Goal: Task Accomplishment & Management: Manage account settings

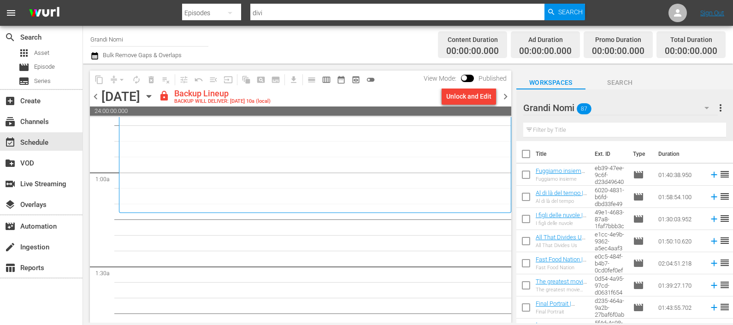
scroll to position [173, 0]
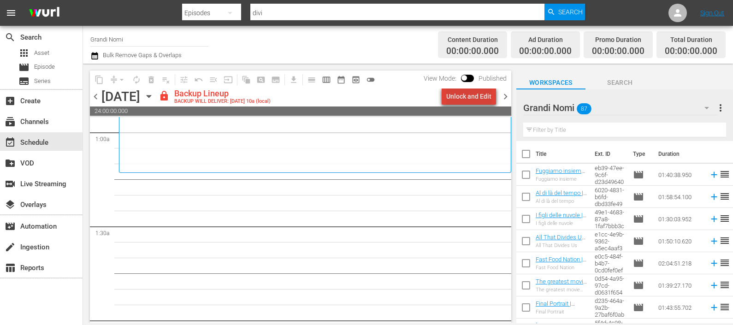
click at [480, 103] on div "Unlock and Edit" at bounding box center [469, 96] width 45 height 17
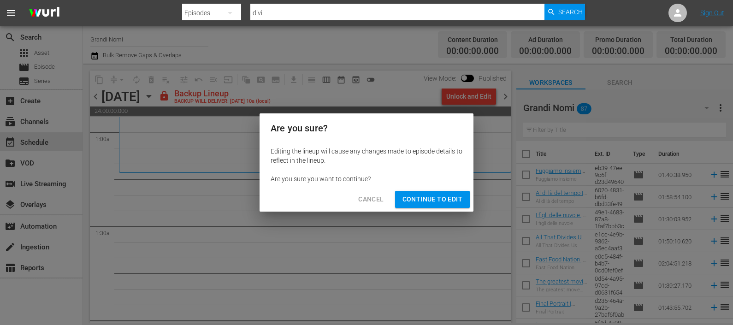
click at [443, 201] on span "Continue to Edit" at bounding box center [433, 200] width 60 height 12
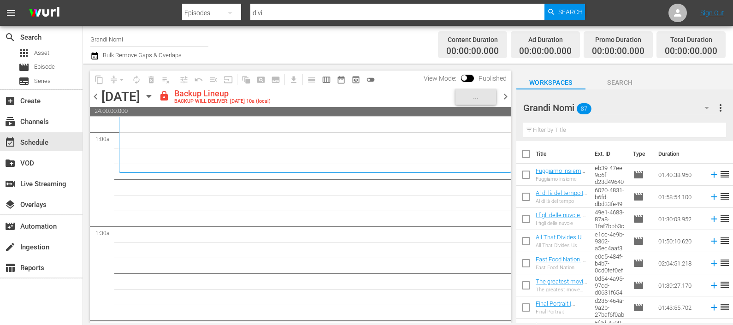
click at [547, 131] on input "text" at bounding box center [625, 130] width 203 height 15
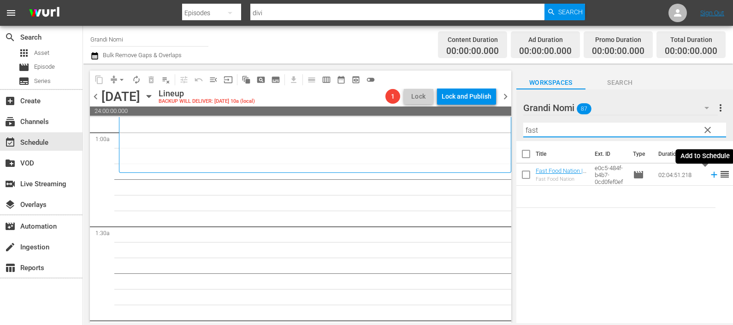
click at [709, 176] on icon at bounding box center [714, 175] width 10 height 10
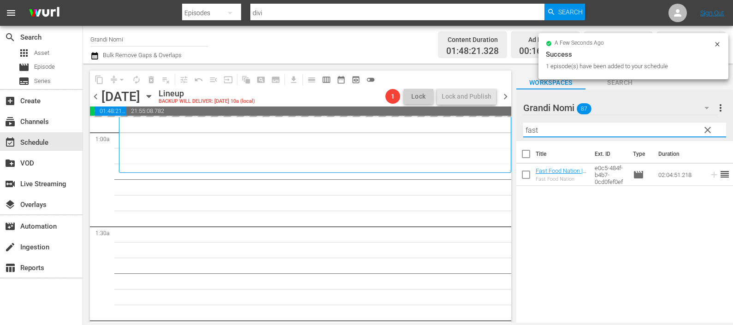
drag, startPoint x: 546, startPoint y: 133, endPoint x: 500, endPoint y: 134, distance: 46.6
click at [500, 136] on div "content_copy compress arrow_drop_down autorenew_outlined delete_forever_outline…" at bounding box center [408, 193] width 650 height 259
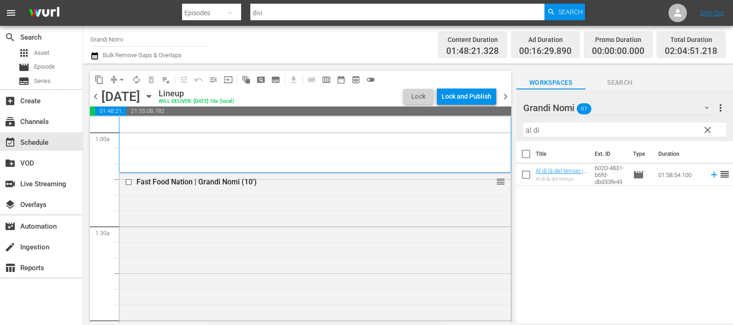
drag, startPoint x: 707, startPoint y: 176, endPoint x: 673, endPoint y: 164, distance: 35.3
click at [709, 177] on icon at bounding box center [714, 175] width 10 height 10
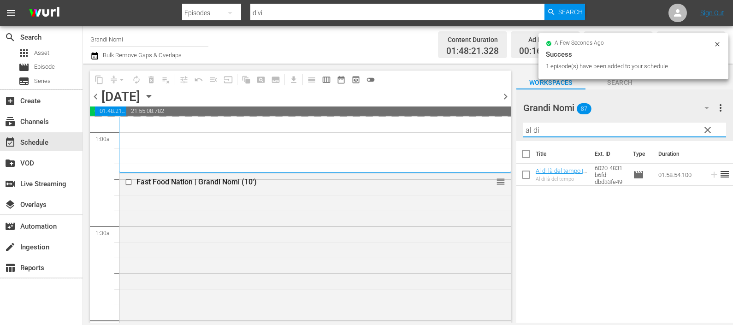
drag, startPoint x: 513, startPoint y: 136, endPoint x: 481, endPoint y: 133, distance: 31.9
click at [481, 133] on div "content_copy compress arrow_drop_down autorenew_outlined delete_forever_outline…" at bounding box center [408, 193] width 650 height 259
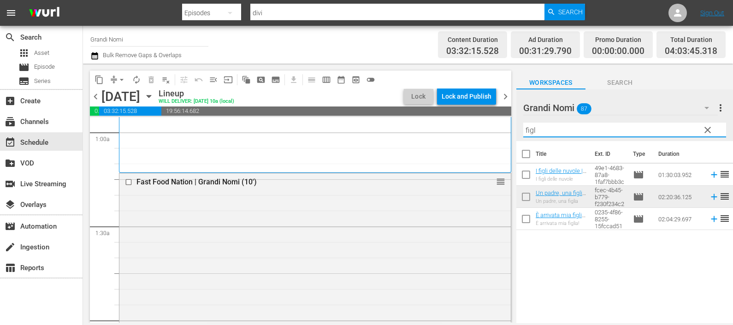
click at [709, 175] on icon at bounding box center [714, 175] width 10 height 10
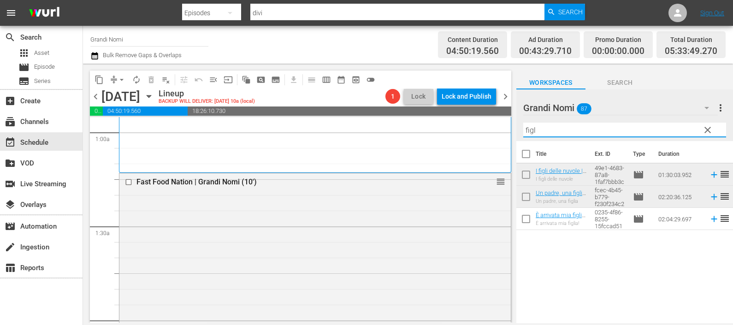
drag, startPoint x: 530, startPoint y: 134, endPoint x: 519, endPoint y: 136, distance: 11.6
click at [519, 136] on div "Grandi Nomi 87 Grandi Nomi more_vert clear Filter by Title figl" at bounding box center [625, 115] width 217 height 52
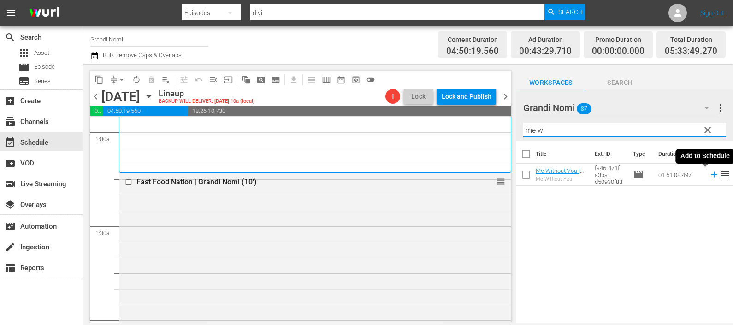
click at [709, 173] on icon at bounding box center [714, 175] width 10 height 10
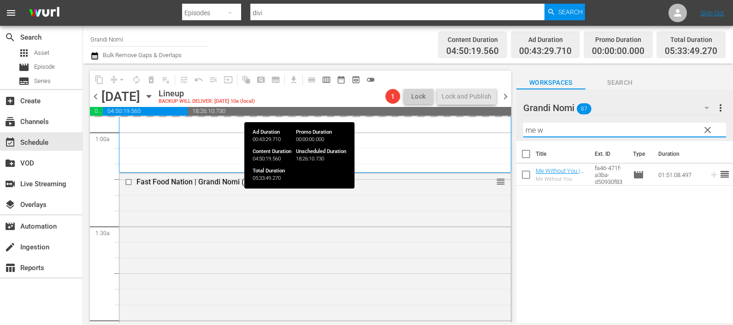
drag, startPoint x: 572, startPoint y: 128, endPoint x: 473, endPoint y: 113, distance: 100.3
click at [473, 113] on div "content_copy compress arrow_drop_down autorenew_outlined delete_forever_outline…" at bounding box center [408, 193] width 650 height 259
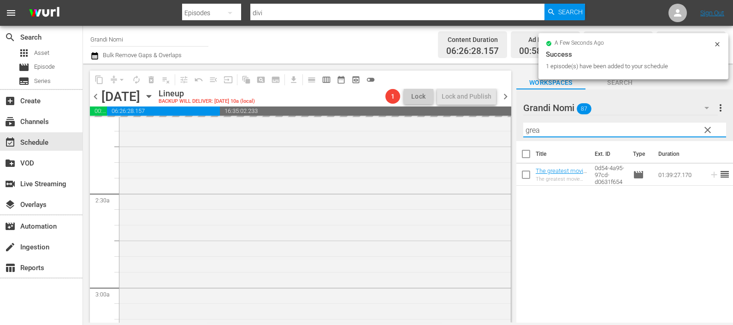
scroll to position [519, 0]
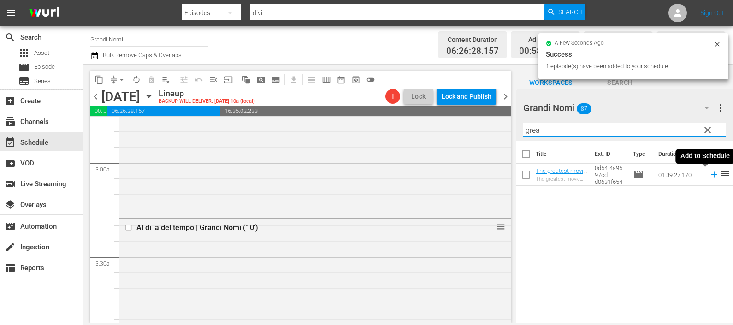
click at [709, 174] on icon at bounding box center [714, 175] width 10 height 10
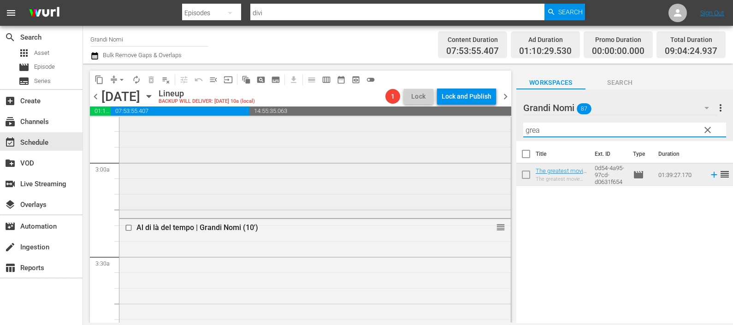
drag, startPoint x: 599, startPoint y: 134, endPoint x: 500, endPoint y: 138, distance: 98.3
click at [500, 138] on div "content_copy compress arrow_drop_down autorenew_outlined delete_forever_outline…" at bounding box center [408, 193] width 650 height 259
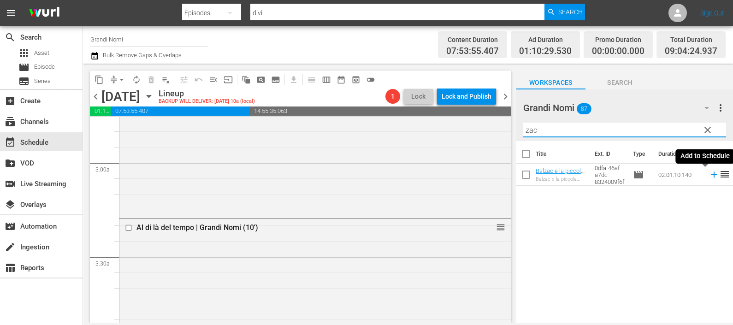
drag, startPoint x: 703, startPoint y: 175, endPoint x: 687, endPoint y: 181, distance: 16.4
click at [709, 176] on icon at bounding box center [714, 175] width 10 height 10
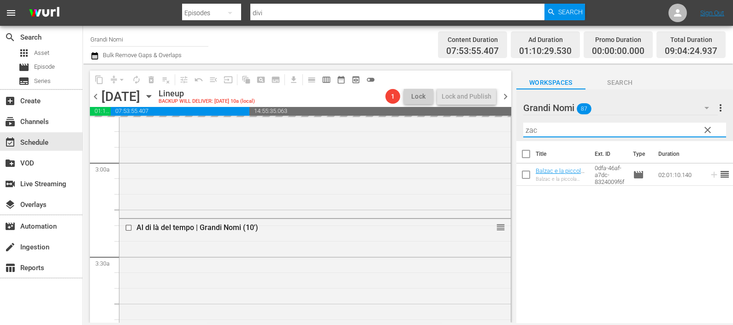
drag, startPoint x: 540, startPoint y: 131, endPoint x: 514, endPoint y: 131, distance: 25.4
click at [514, 131] on div "content_copy compress arrow_drop_down autorenew_outlined delete_forever_outline…" at bounding box center [408, 193] width 650 height 259
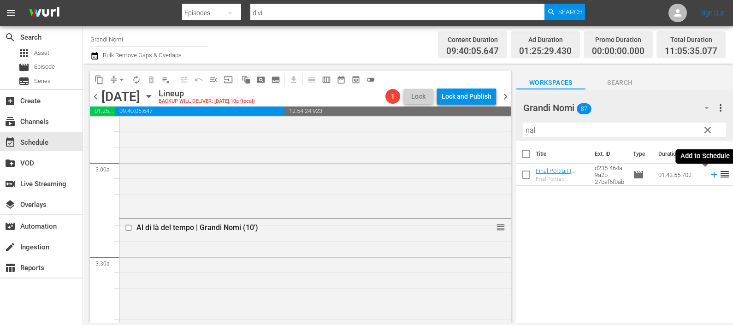
click at [709, 174] on icon at bounding box center [714, 175] width 10 height 10
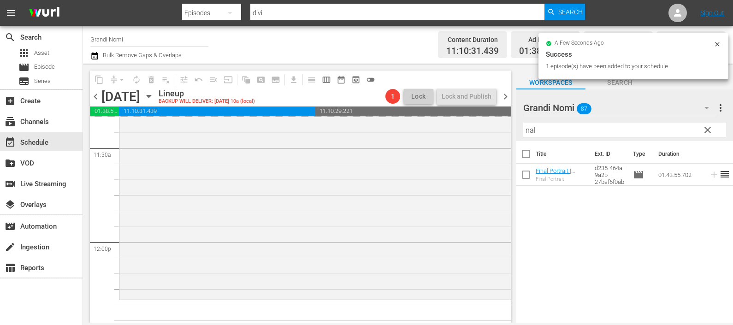
scroll to position [2479, 0]
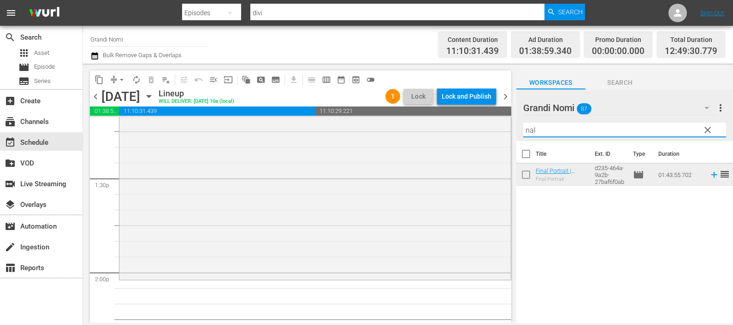
drag, startPoint x: 552, startPoint y: 127, endPoint x: 503, endPoint y: 130, distance: 49.4
click at [503, 130] on div "content_copy compress arrow_drop_down autorenew_outlined delete_forever_outline…" at bounding box center [408, 193] width 650 height 259
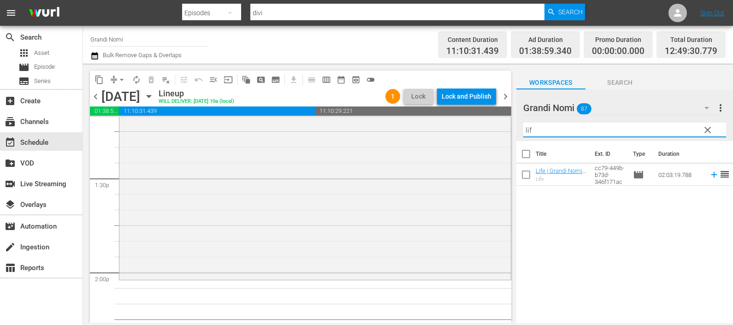
click at [709, 176] on icon at bounding box center [714, 175] width 10 height 10
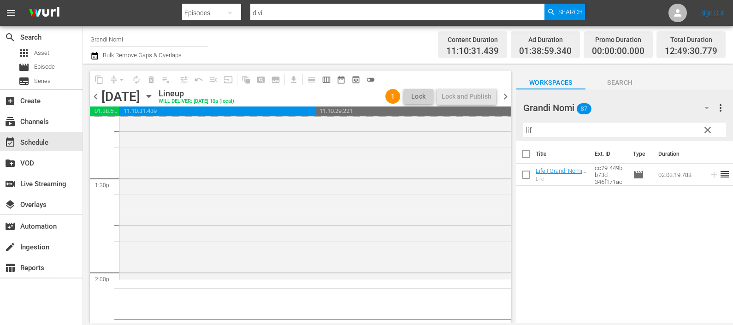
click at [505, 119] on div "content_copy compress arrow_drop_down autorenew_outlined delete_forever_outline…" at bounding box center [408, 193] width 650 height 259
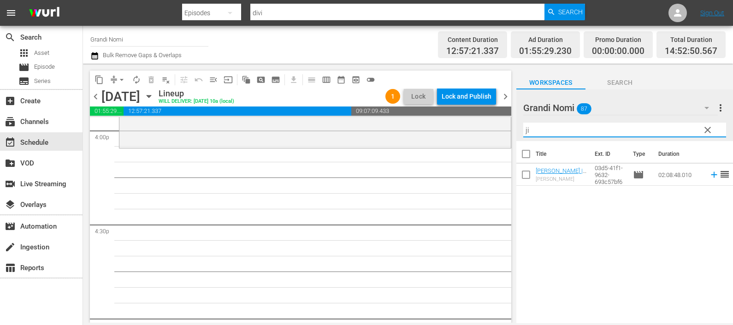
scroll to position [2998, 0]
click at [709, 175] on icon at bounding box center [714, 175] width 10 height 10
drag, startPoint x: 556, startPoint y: 132, endPoint x: 467, endPoint y: 134, distance: 89.1
click at [467, 134] on div "content_copy compress arrow_drop_down autorenew_outlined delete_forever_outline…" at bounding box center [408, 193] width 650 height 259
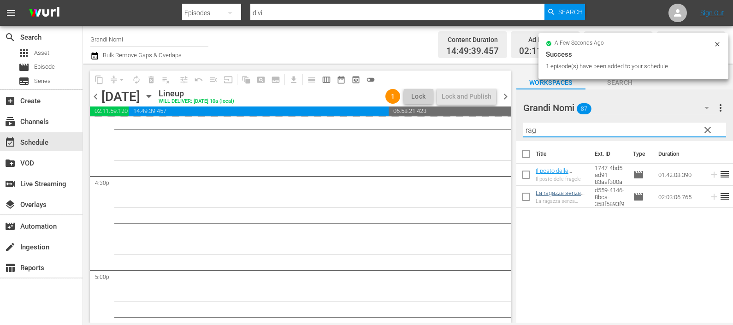
scroll to position [3113, 0]
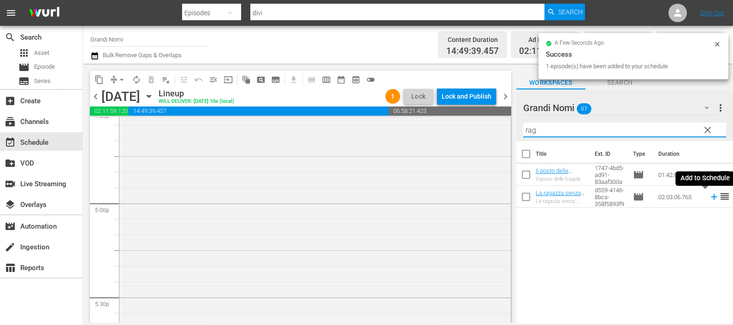
click at [709, 198] on icon at bounding box center [714, 197] width 10 height 10
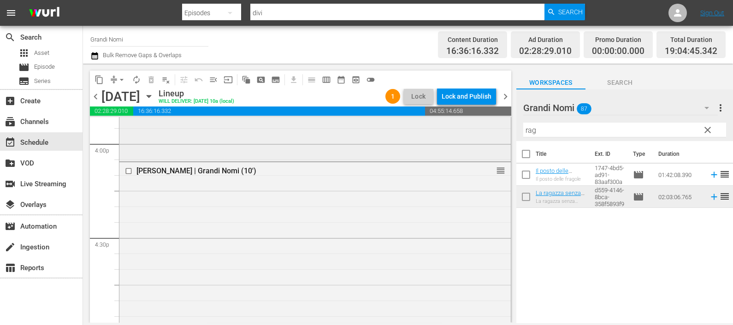
scroll to position [2768, 0]
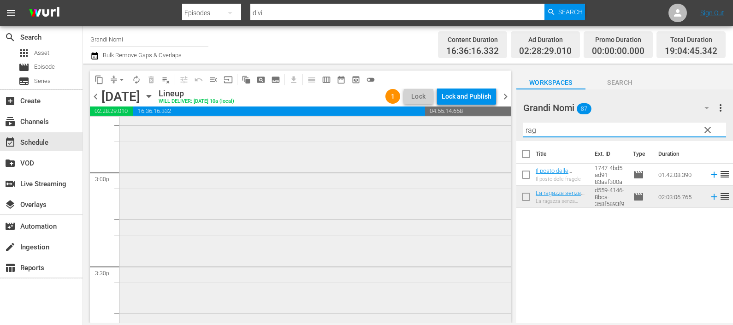
drag, startPoint x: 516, startPoint y: 134, endPoint x: 457, endPoint y: 129, distance: 59.7
click at [457, 129] on div "content_copy compress arrow_drop_down autorenew_outlined delete_forever_outline…" at bounding box center [408, 193] width 650 height 259
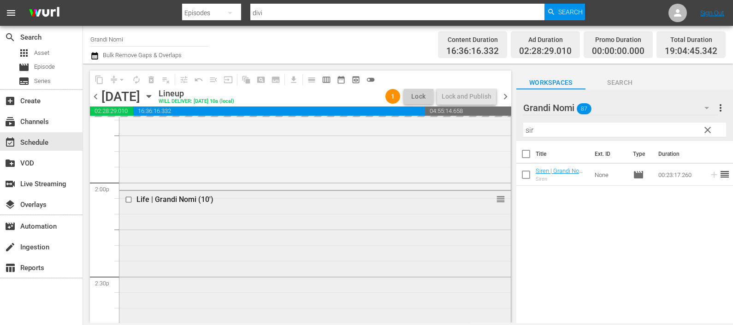
scroll to position [2595, 0]
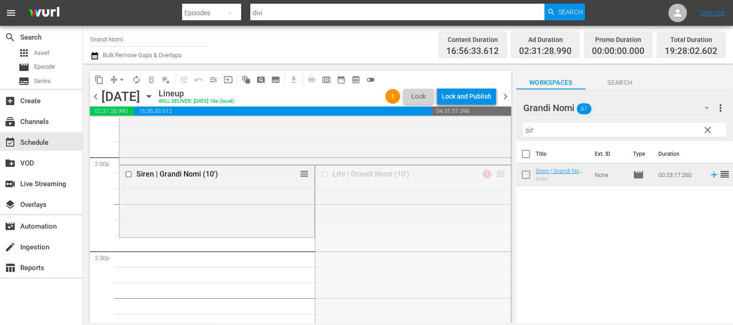
drag, startPoint x: 492, startPoint y: 171, endPoint x: 478, endPoint y: 241, distance: 71.6
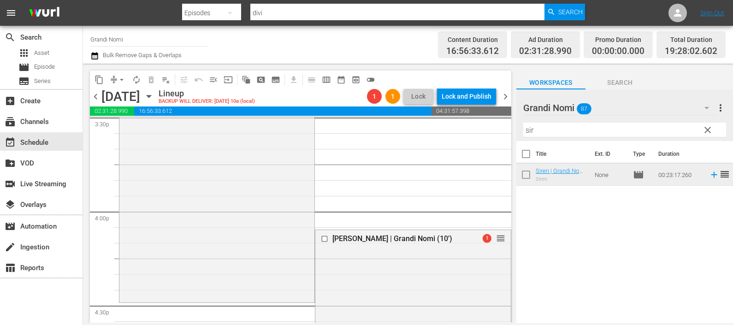
scroll to position [2940, 0]
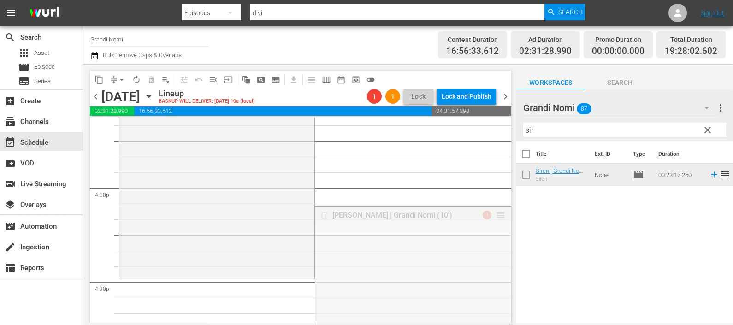
drag, startPoint x: 485, startPoint y: 226, endPoint x: 468, endPoint y: 281, distance: 57.5
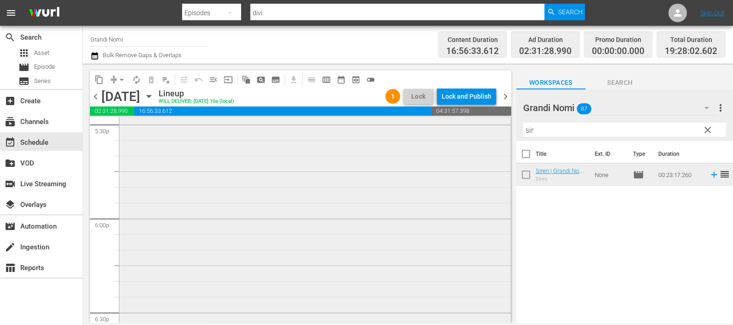
scroll to position [3401, 0]
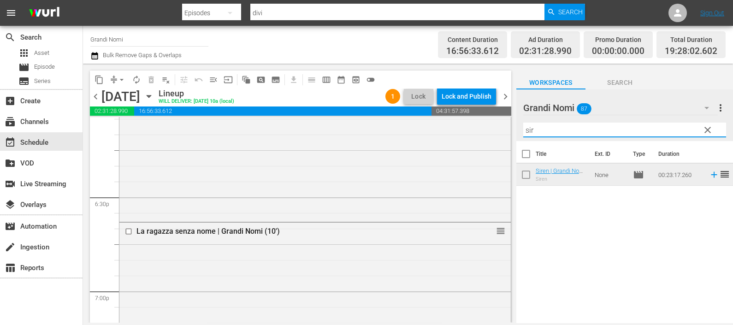
drag, startPoint x: 548, startPoint y: 129, endPoint x: 524, endPoint y: 133, distance: 25.3
click at [524, 133] on input "sir" at bounding box center [625, 130] width 203 height 15
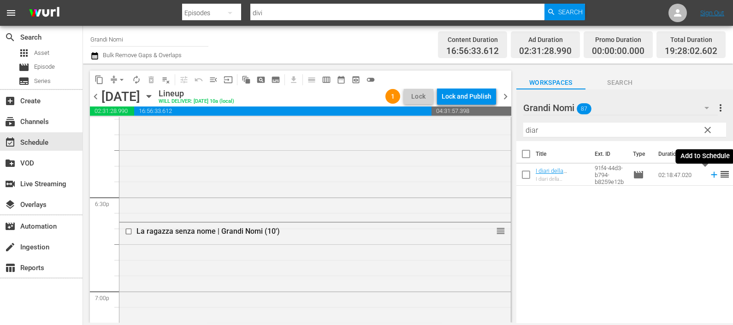
click at [709, 176] on icon at bounding box center [714, 175] width 10 height 10
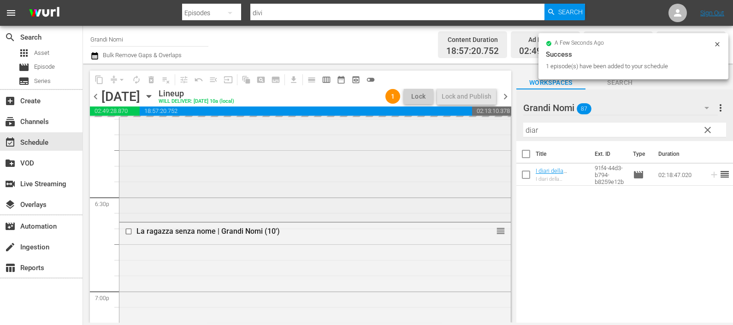
scroll to position [3863, 0]
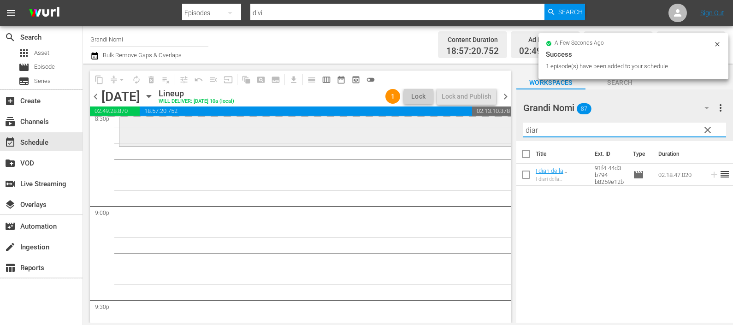
click at [496, 129] on div "content_copy compress arrow_drop_down autorenew_outlined delete_forever_outline…" at bounding box center [408, 193] width 650 height 259
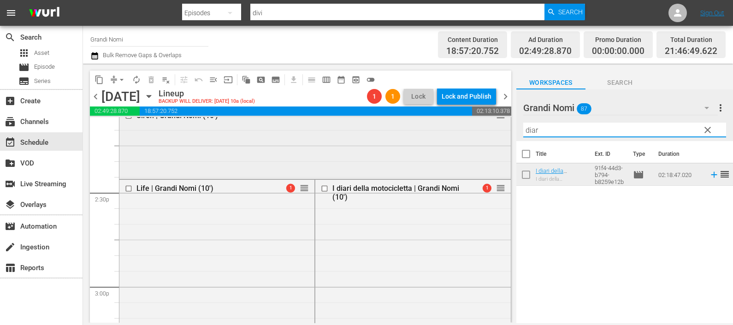
scroll to position [2595, 0]
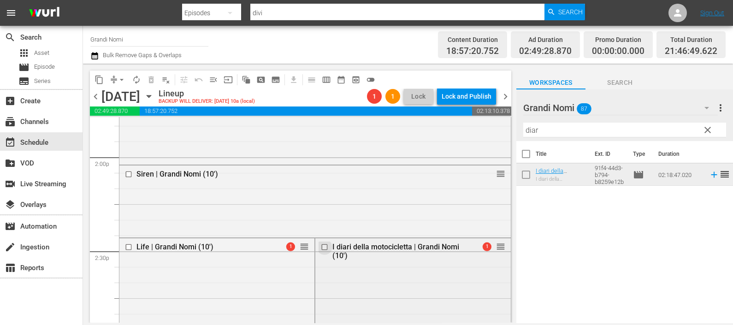
click at [321, 246] on input "checkbox" at bounding box center [326, 248] width 10 height 8
click at [153, 79] on span "delete_forever_outlined" at bounding box center [151, 79] width 9 height 9
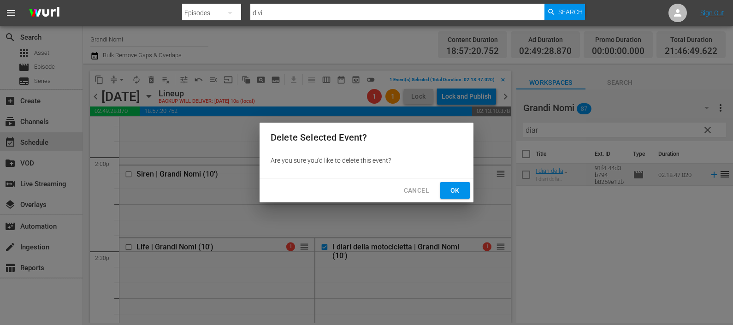
click at [458, 189] on span "Ok" at bounding box center [455, 191] width 15 height 12
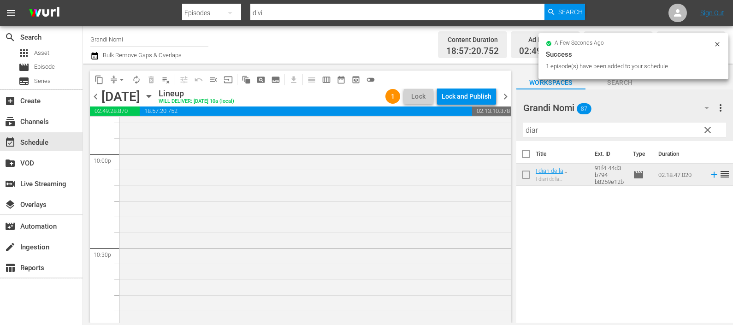
scroll to position [4267, 0]
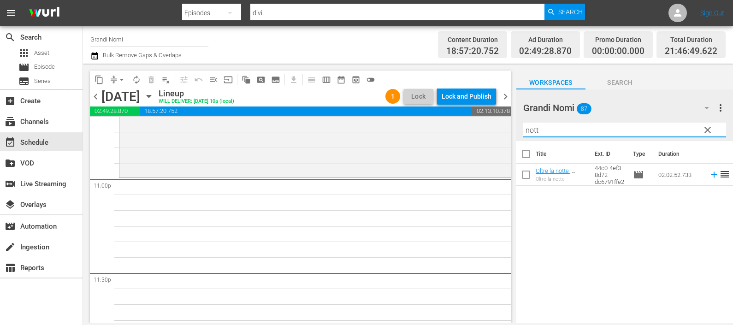
type input "nott"
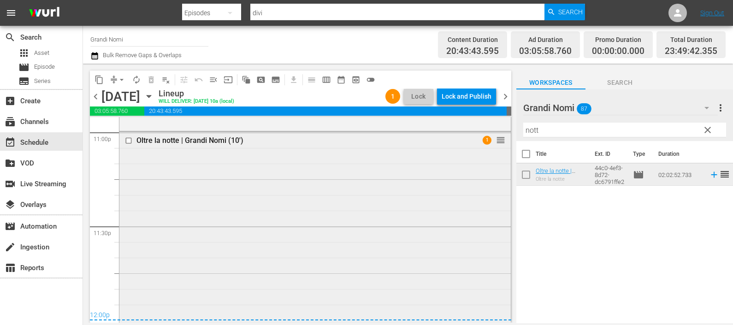
scroll to position [4507, 0]
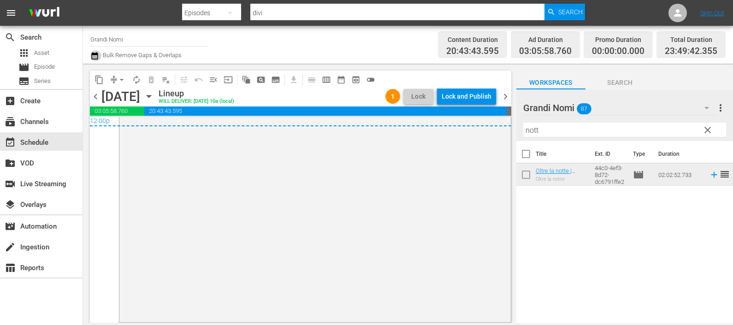
click at [97, 52] on icon "button" at bounding box center [94, 55] width 9 height 11
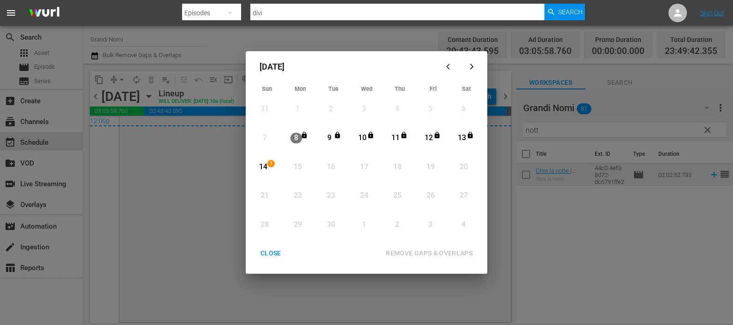
click at [256, 167] on div "Month View" at bounding box center [255, 167] width 4 height 25
click at [431, 252] on div "REMOVE GAPS & OVERLAPS" at bounding box center [429, 254] width 101 height 12
click at [271, 256] on div "CLOSE" at bounding box center [271, 254] width 36 height 12
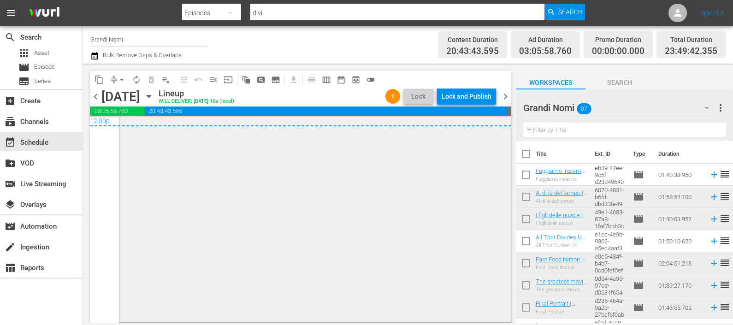
scroll to position [4277, 0]
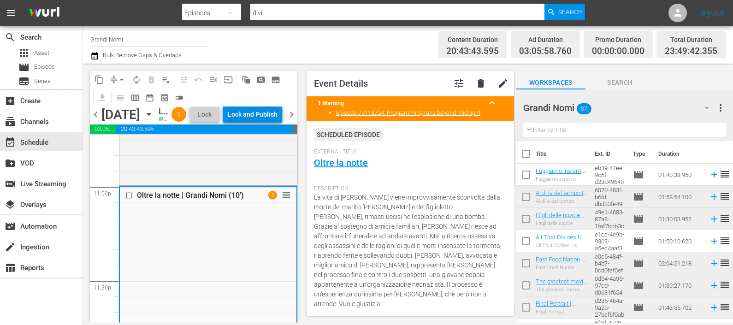
click at [277, 122] on button "Lock and Publish" at bounding box center [252, 114] width 59 height 17
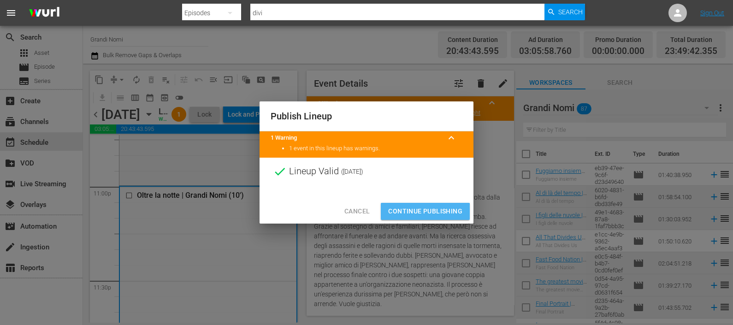
click at [420, 214] on span "Continue Publishing" at bounding box center [425, 212] width 74 height 12
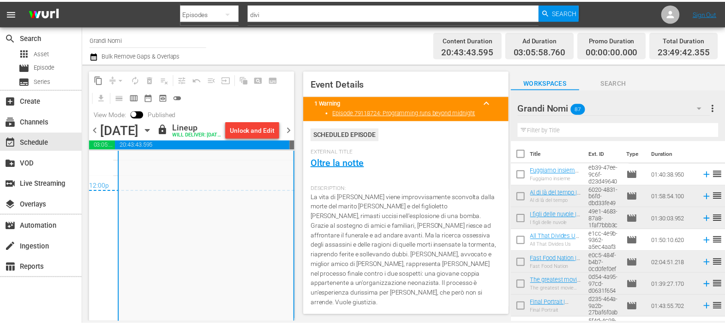
scroll to position [4555, 0]
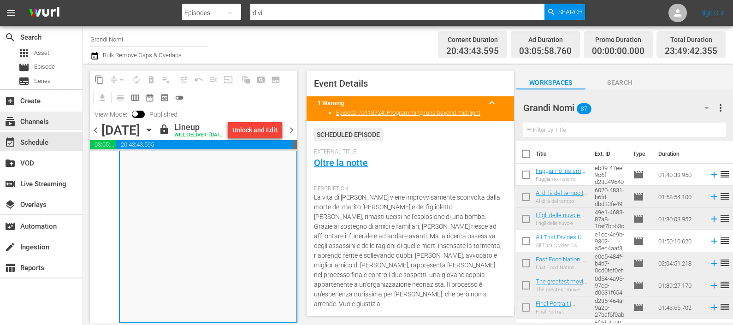
click at [46, 125] on div "subscriptions Channels" at bounding box center [26, 120] width 52 height 8
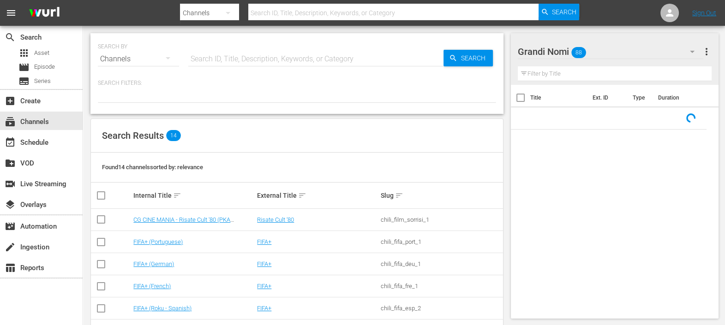
scroll to position [210, 0]
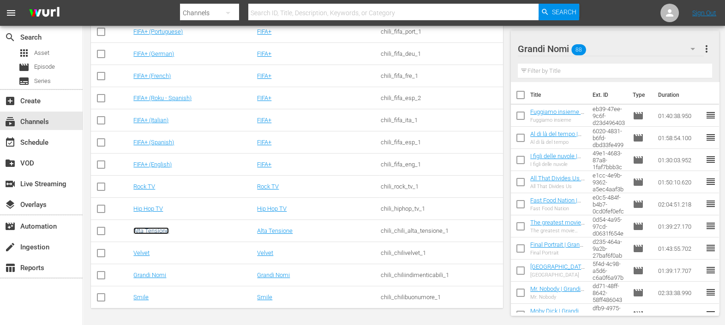
click at [144, 228] on link "Alta Tensione" at bounding box center [151, 230] width 36 height 7
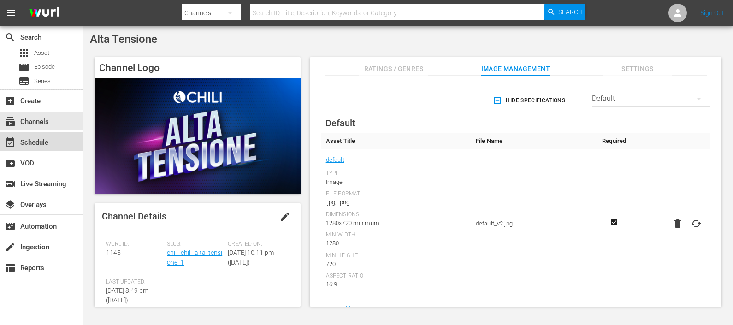
click at [45, 142] on div "event_available Schedule" at bounding box center [26, 141] width 52 height 8
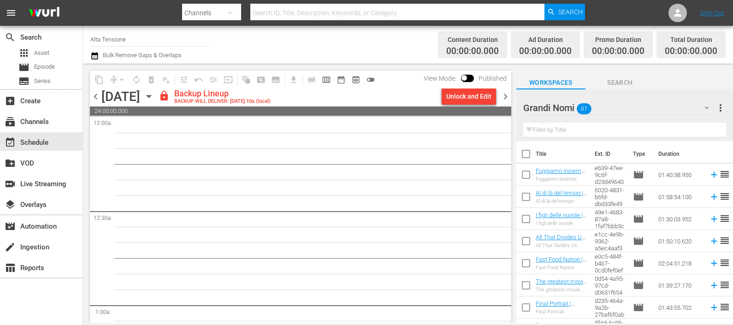
click at [151, 95] on icon "button" at bounding box center [149, 96] width 4 height 2
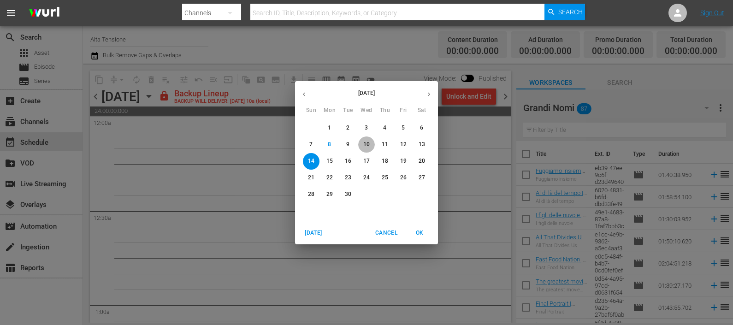
drag, startPoint x: 366, startPoint y: 141, endPoint x: 387, endPoint y: 149, distance: 23.4
click at [366, 142] on p "10" at bounding box center [366, 145] width 6 height 8
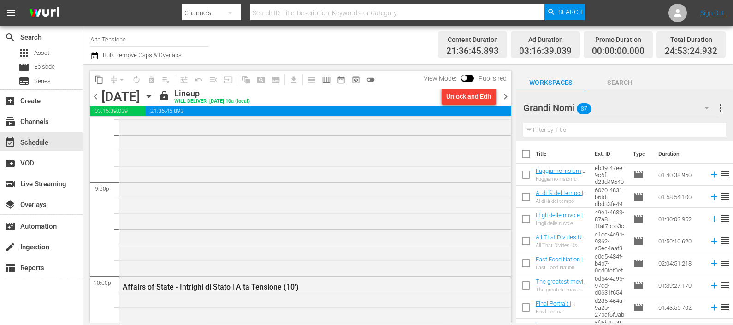
scroll to position [3814, 0]
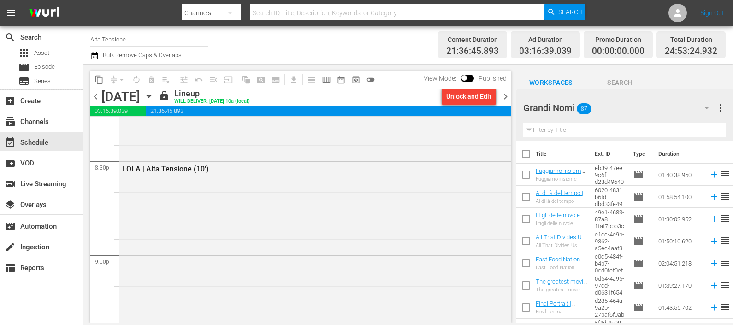
click at [505, 94] on span "chevron_right" at bounding box center [506, 97] width 12 height 12
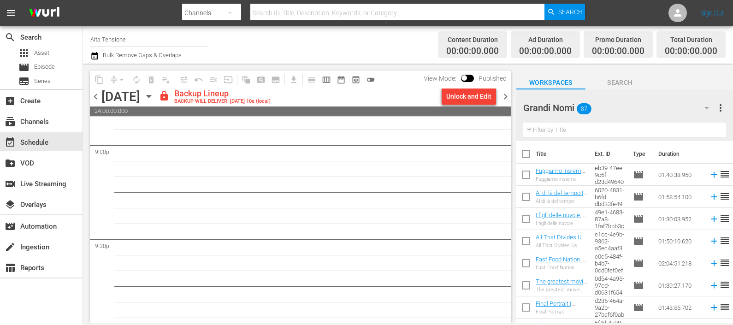
scroll to position [3908, 0]
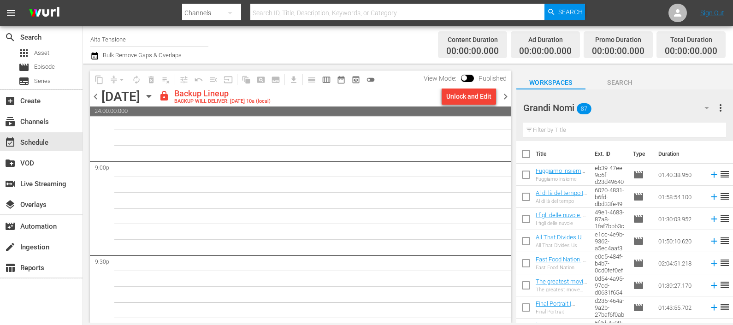
click at [583, 111] on div at bounding box center [565, 108] width 82 height 23
drag, startPoint x: 702, startPoint y: 107, endPoint x: 703, endPoint y: 101, distance: 6.1
click at [703, 107] on input "Grandi Nomi" at bounding box center [621, 108] width 195 height 22
click at [690, 132] on input "text" at bounding box center [625, 130] width 203 height 15
click at [693, 105] on div "Grandi Nomi 87" at bounding box center [621, 108] width 195 height 26
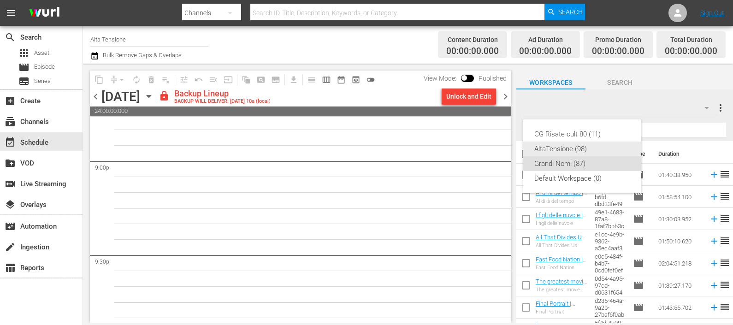
click at [602, 148] on div "AltaTensione (98)" at bounding box center [583, 149] width 96 height 15
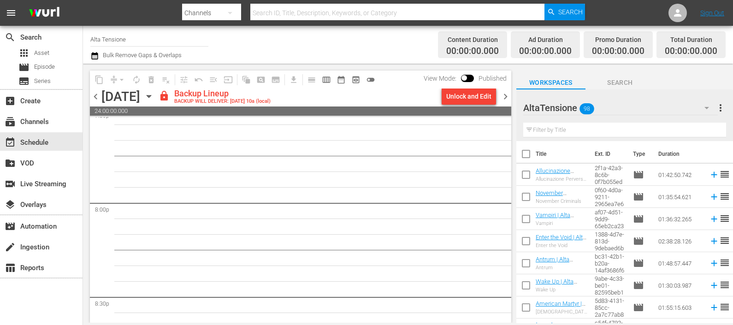
scroll to position [3678, 0]
click at [470, 102] on div "Unlock and Edit" at bounding box center [469, 96] width 45 height 17
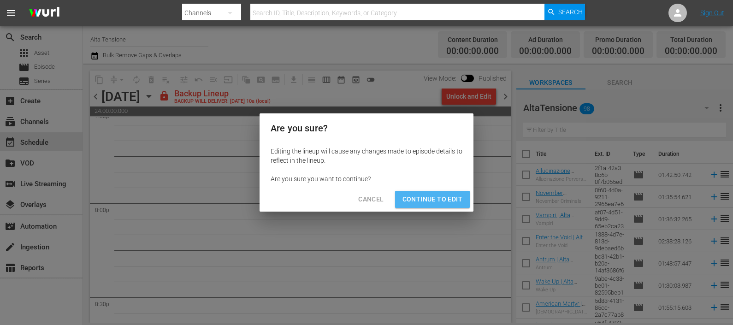
click at [430, 208] on button "Continue to Edit" at bounding box center [432, 199] width 75 height 17
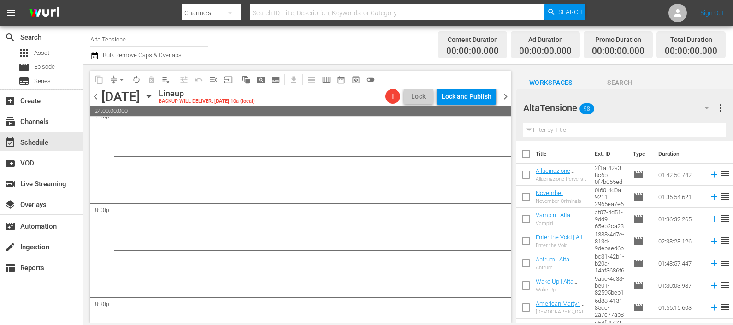
click at [558, 126] on input "text" at bounding box center [625, 130] width 203 height 15
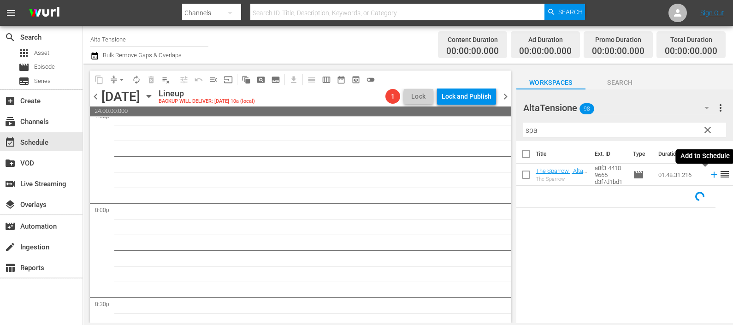
click at [709, 176] on icon at bounding box center [714, 175] width 10 height 10
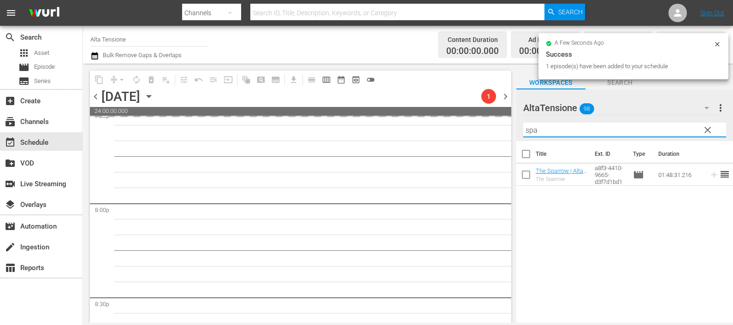
drag, startPoint x: 593, startPoint y: 129, endPoint x: 520, endPoint y: 141, distance: 73.8
click at [520, 142] on div "AltaTensione 98 AltaTensione more_vert clear Filter by Title spa Title Ext. ID …" at bounding box center [625, 208] width 217 height 238
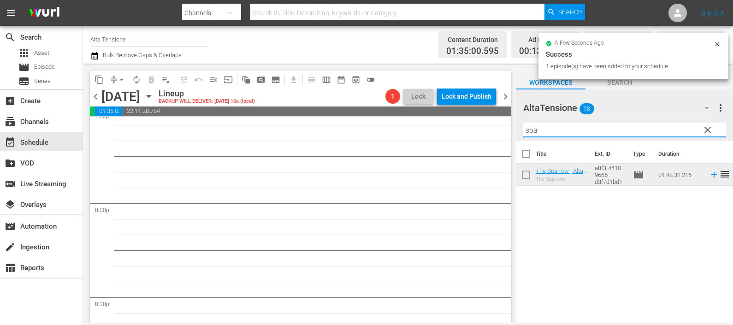
scroll to position [3662, 0]
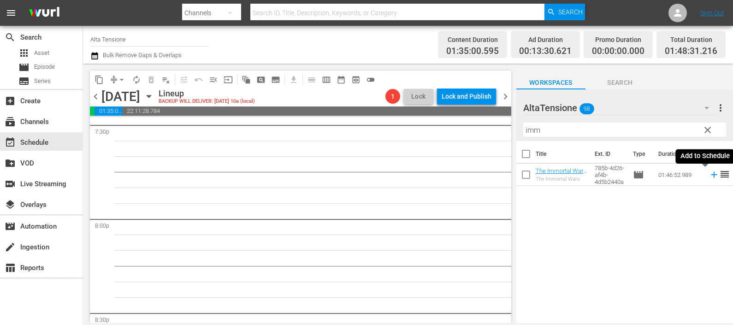
click at [711, 175] on icon at bounding box center [714, 175] width 6 height 6
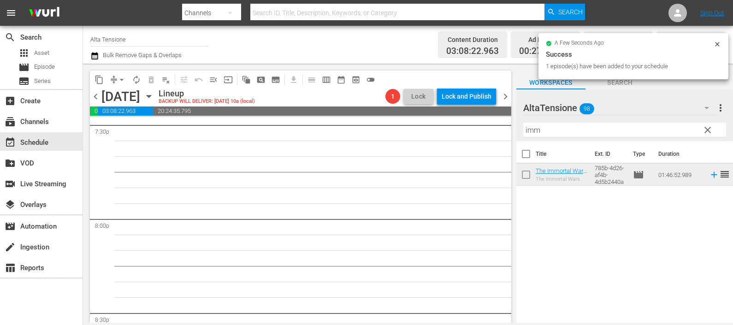
scroll to position [3646, 0]
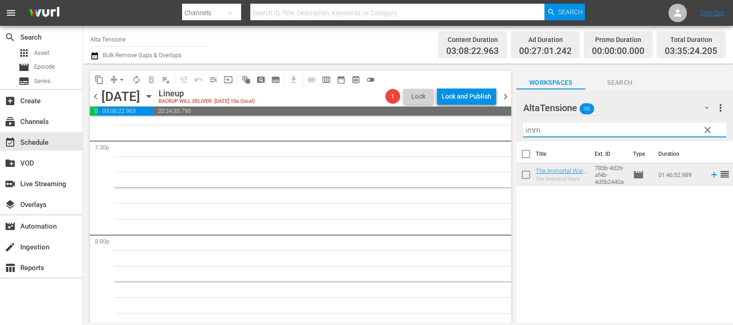
drag, startPoint x: 542, startPoint y: 131, endPoint x: 502, endPoint y: 124, distance: 40.9
click at [500, 129] on div "content_copy compress arrow_drop_down autorenew_outlined delete_forever_outline…" at bounding box center [408, 193] width 650 height 259
click at [709, 180] on icon at bounding box center [714, 175] width 10 height 10
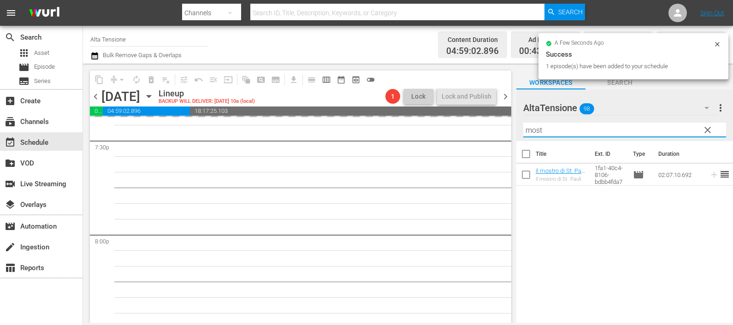
drag, startPoint x: 558, startPoint y: 126, endPoint x: 512, endPoint y: 127, distance: 46.1
click at [512, 128] on div "content_copy compress arrow_drop_down autorenew_outlined delete_forever_outline…" at bounding box center [408, 193] width 650 height 259
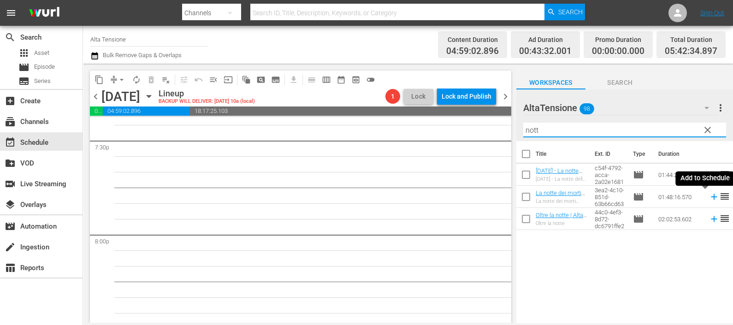
click at [709, 195] on icon at bounding box center [714, 197] width 10 height 10
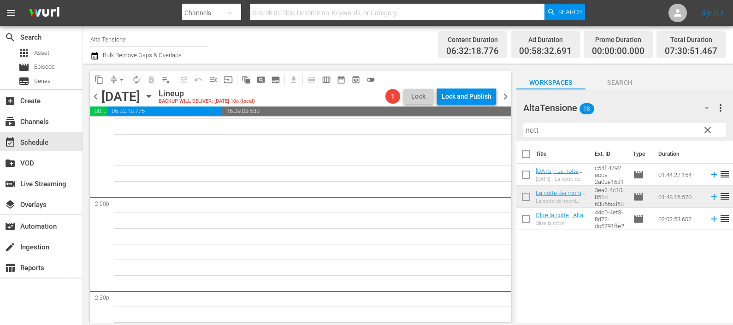
scroll to position [2362, 0]
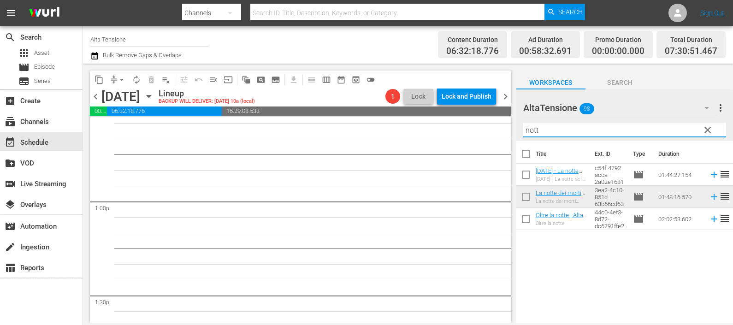
drag, startPoint x: 553, startPoint y: 129, endPoint x: 505, endPoint y: 127, distance: 47.5
click at [505, 127] on div "content_copy compress arrow_drop_down autorenew_outlined delete_forever_outline…" at bounding box center [408, 193] width 650 height 259
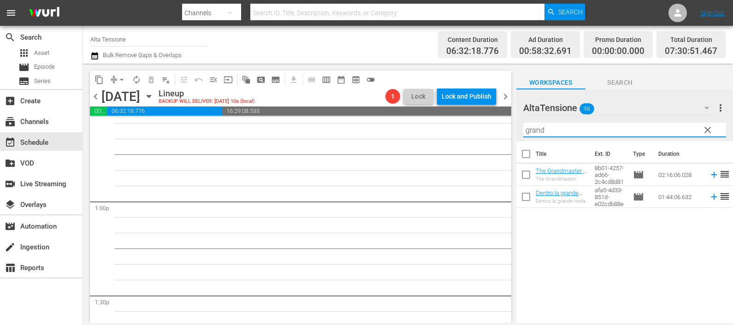
click at [709, 173] on icon at bounding box center [714, 175] width 10 height 10
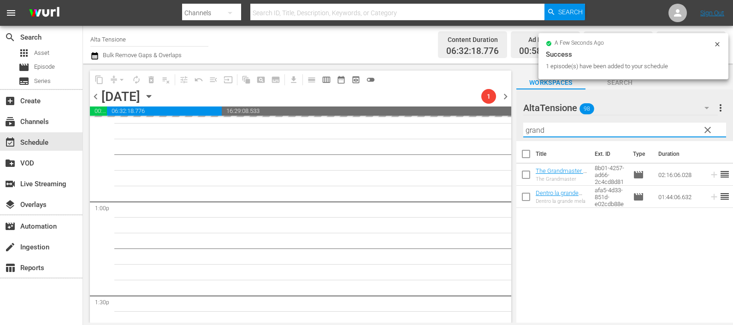
drag, startPoint x: 558, startPoint y: 132, endPoint x: 494, endPoint y: 125, distance: 64.5
click at [495, 126] on div "content_copy compress arrow_drop_down autorenew_outlined delete_forever_outline…" at bounding box center [408, 193] width 650 height 259
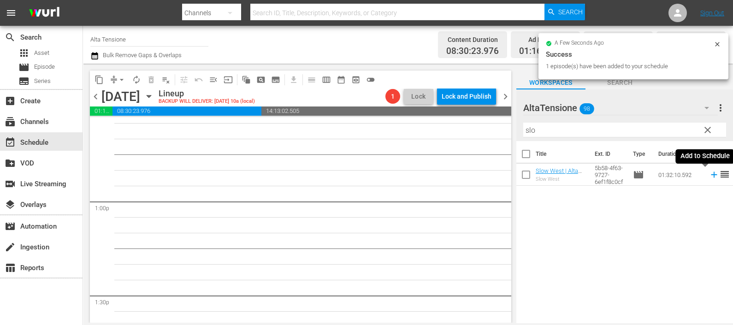
click at [709, 173] on icon at bounding box center [714, 175] width 10 height 10
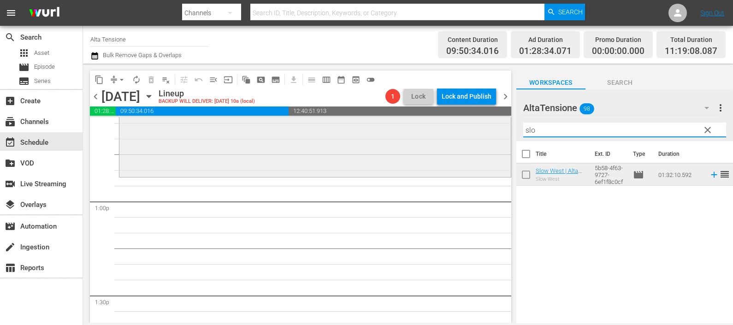
drag, startPoint x: 552, startPoint y: 129, endPoint x: 459, endPoint y: 134, distance: 92.9
click at [459, 134] on div "content_copy compress arrow_drop_down autorenew_outlined delete_forever_outline…" at bounding box center [408, 193] width 650 height 259
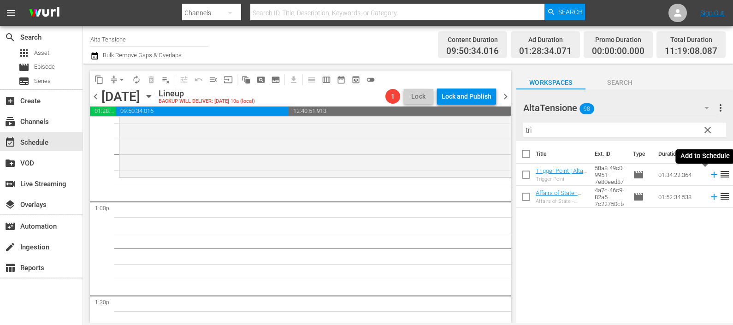
click at [709, 172] on icon at bounding box center [714, 175] width 10 height 10
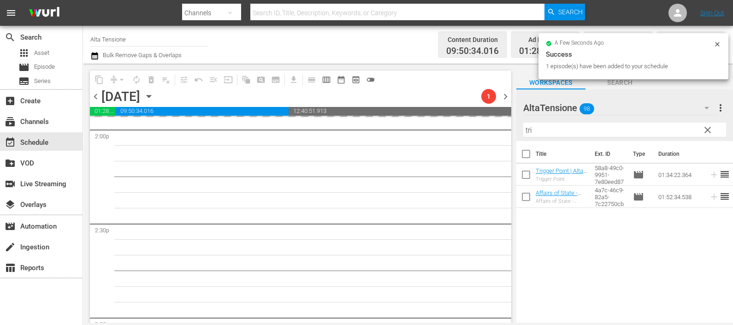
scroll to position [2708, 0]
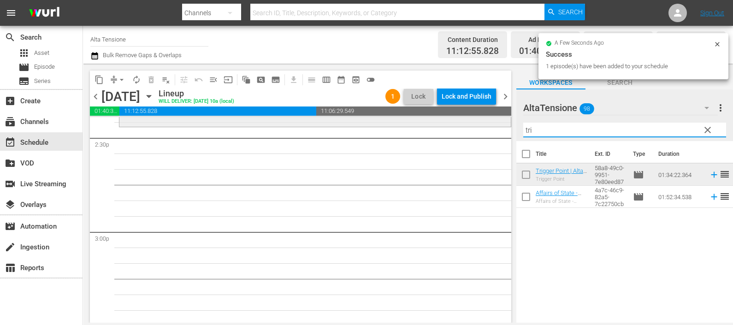
drag, startPoint x: 521, startPoint y: 129, endPoint x: 491, endPoint y: 125, distance: 30.8
click at [491, 125] on div "content_copy compress arrow_drop_down autorenew_outlined delete_forever_outline…" at bounding box center [408, 193] width 650 height 259
drag, startPoint x: 538, startPoint y: 128, endPoint x: 496, endPoint y: 125, distance: 42.1
click at [496, 125] on div "content_copy compress arrow_drop_down autorenew_outlined delete_forever_outline…" at bounding box center [408, 193] width 650 height 259
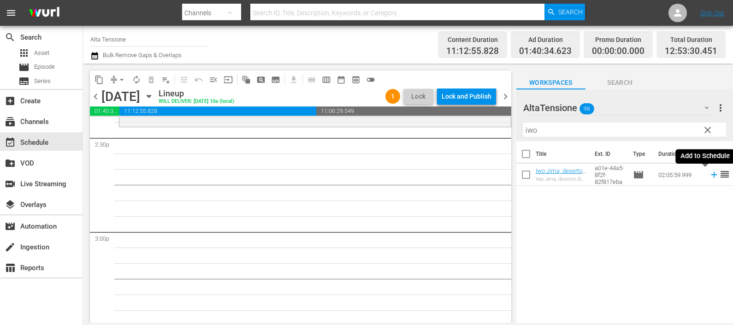
click at [709, 173] on icon at bounding box center [714, 175] width 10 height 10
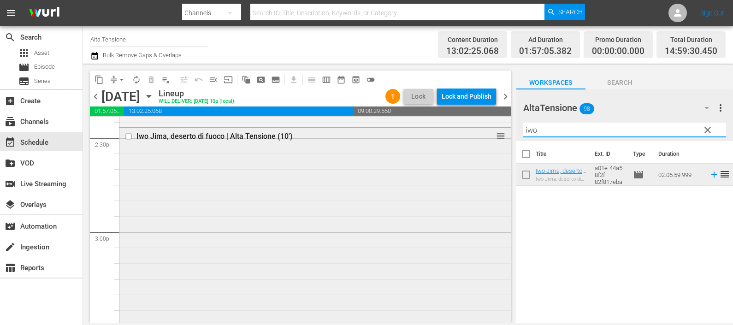
drag, startPoint x: 549, startPoint y: 129, endPoint x: 454, endPoint y: 131, distance: 94.6
click at [454, 131] on div "content_copy compress arrow_drop_down autorenew_outlined delete_forever_outline…" at bounding box center [408, 193] width 650 height 259
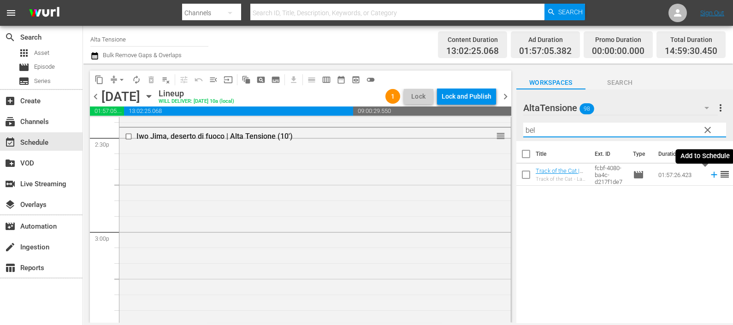
click at [709, 175] on icon at bounding box center [714, 175] width 10 height 10
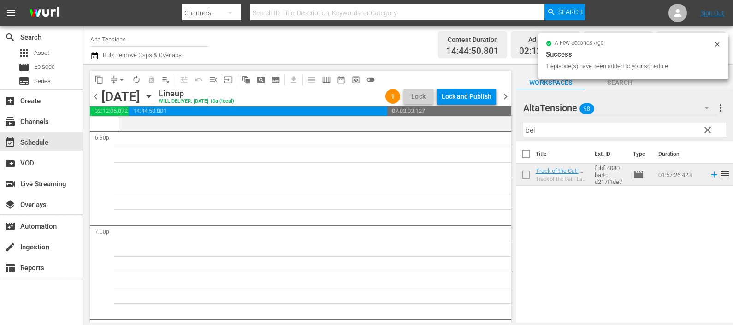
scroll to position [3458, 0]
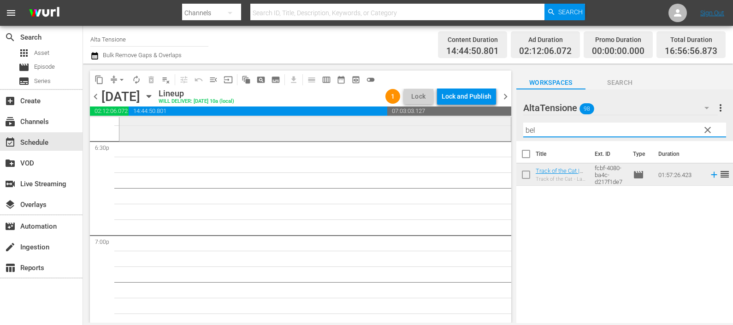
drag, startPoint x: 536, startPoint y: 129, endPoint x: 499, endPoint y: 129, distance: 37.4
click at [499, 129] on div "content_copy compress arrow_drop_down autorenew_outlined delete_forever_outline…" at bounding box center [408, 193] width 650 height 259
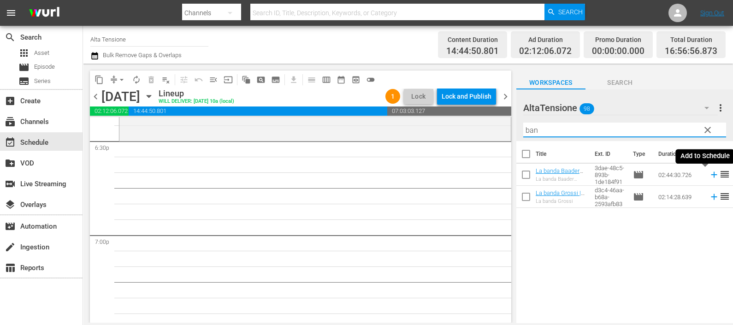
click at [709, 173] on icon at bounding box center [714, 175] width 10 height 10
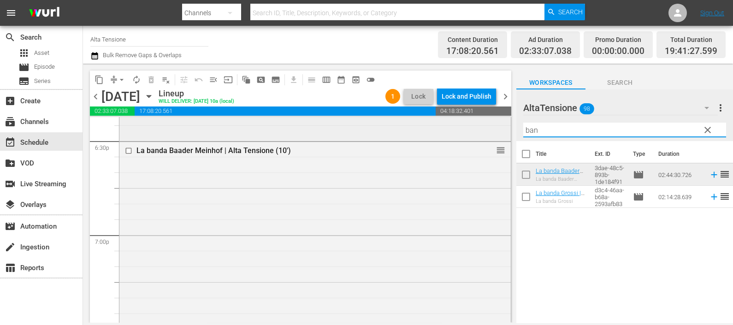
drag, startPoint x: 564, startPoint y: 123, endPoint x: 485, endPoint y: 122, distance: 78.9
click at [485, 123] on div "content_copy compress arrow_drop_down autorenew_outlined delete_forever_outline…" at bounding box center [408, 193] width 650 height 259
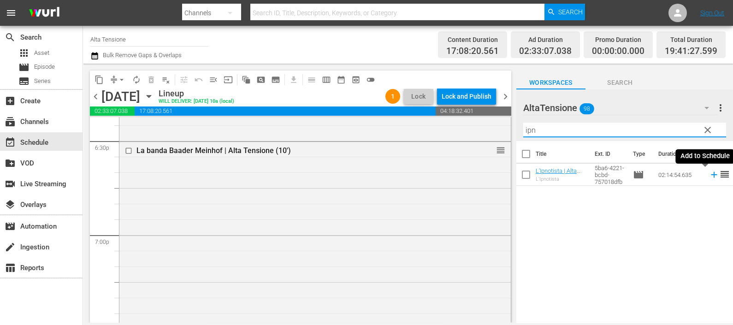
click at [711, 175] on icon at bounding box center [714, 175] width 6 height 6
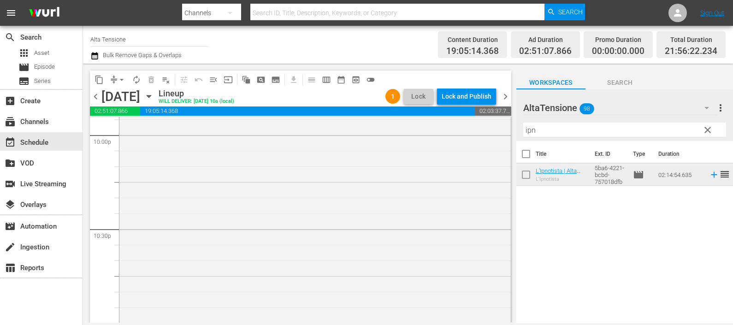
scroll to position [4311, 0]
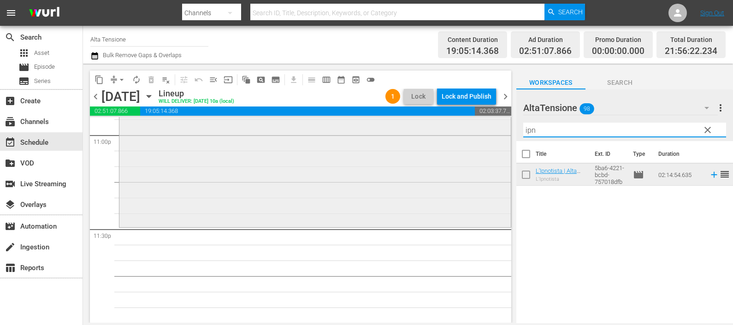
drag, startPoint x: 570, startPoint y: 129, endPoint x: 469, endPoint y: 123, distance: 101.2
click at [468, 124] on div "content_copy compress arrow_drop_down autorenew_outlined delete_forever_outline…" at bounding box center [408, 193] width 650 height 259
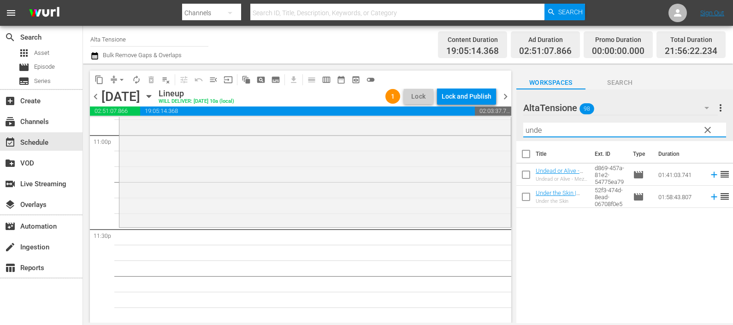
type input "unde"
click at [709, 178] on icon at bounding box center [714, 175] width 10 height 10
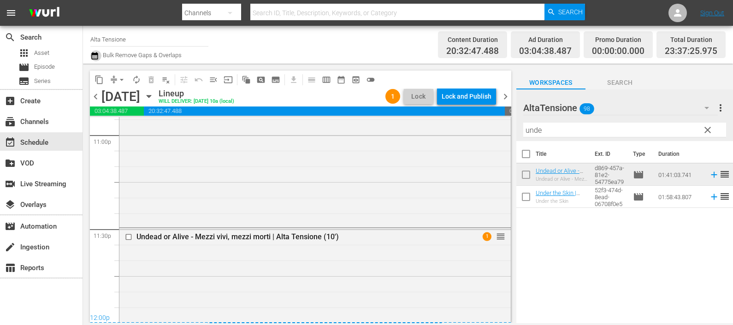
click at [92, 60] on icon "button" at bounding box center [94, 55] width 9 height 11
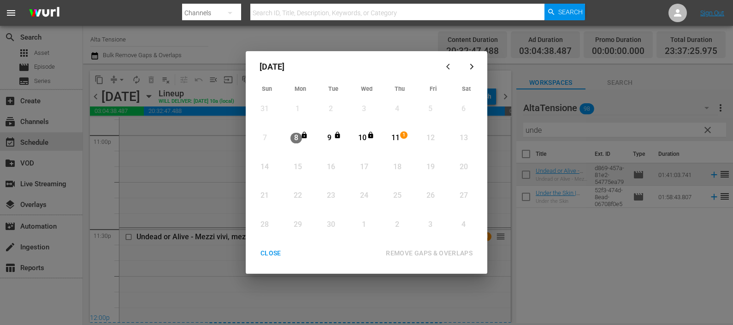
click at [392, 136] on div "11" at bounding box center [396, 138] width 12 height 11
click at [402, 248] on div "REMOVE GAPS & OVERLAPS" at bounding box center [429, 254] width 101 height 12
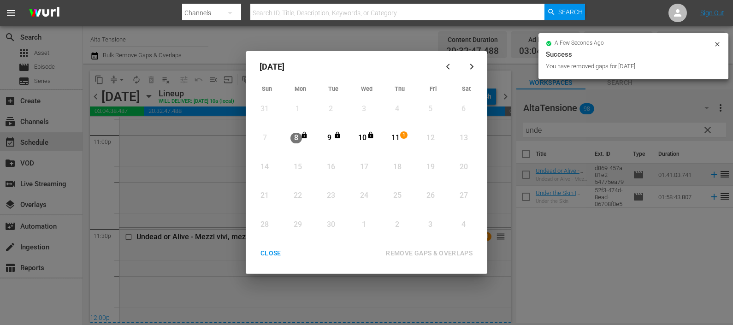
click at [276, 252] on div "CLOSE" at bounding box center [271, 254] width 36 height 12
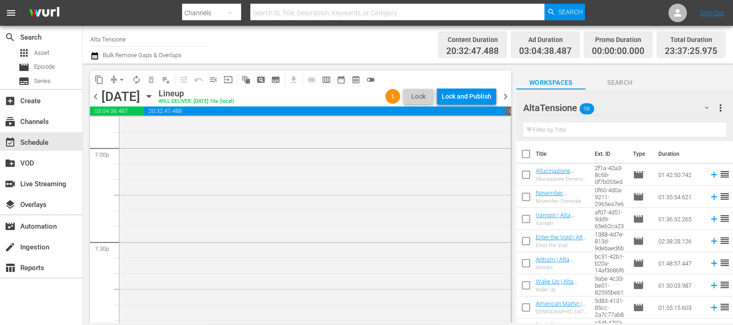
scroll to position [4532, 0]
click at [94, 56] on icon "button" at bounding box center [94, 55] width 9 height 11
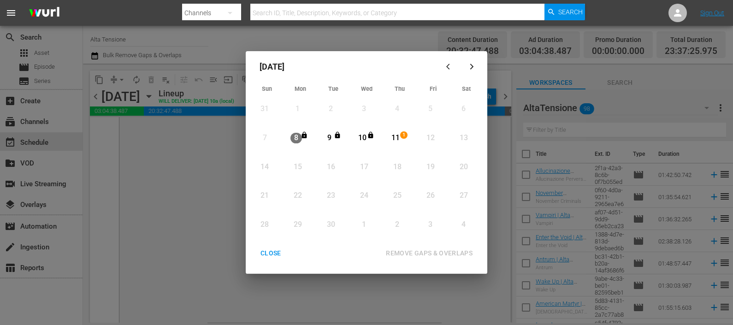
click at [399, 139] on div "11" at bounding box center [396, 138] width 12 height 11
click at [441, 249] on div "REMOVE GAPS & OVERLAPS" at bounding box center [429, 254] width 101 height 12
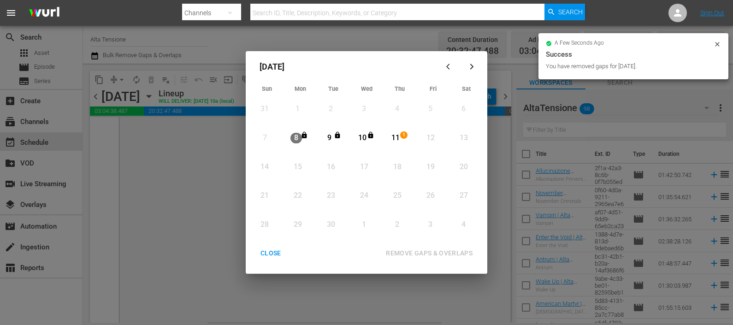
click at [278, 252] on div "CLOSE" at bounding box center [271, 254] width 36 height 12
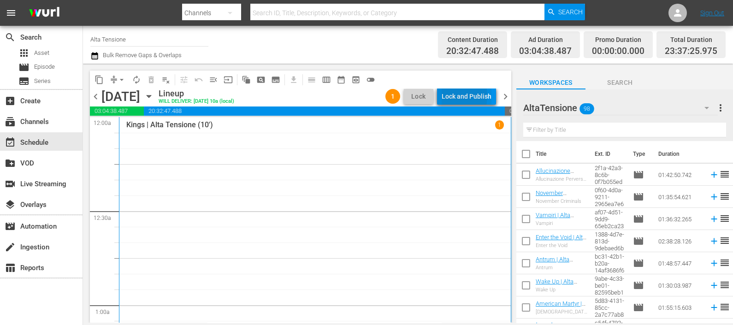
click at [449, 95] on div "Lock and Publish" at bounding box center [467, 96] width 50 height 17
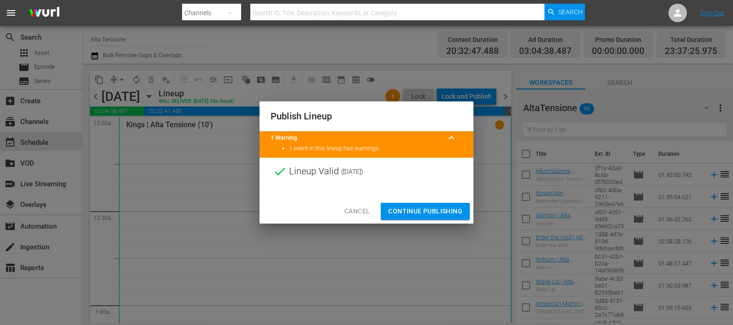
click at [420, 207] on span "Continue Publishing" at bounding box center [425, 212] width 74 height 12
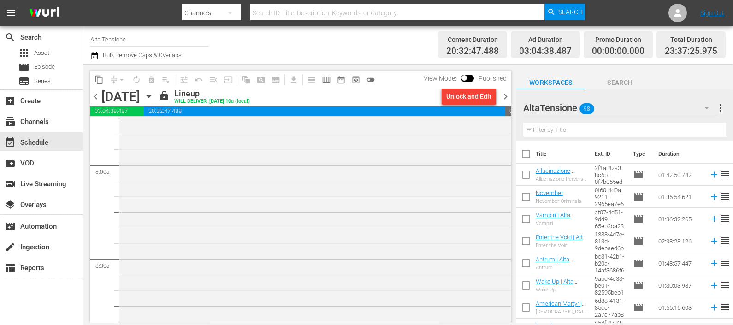
scroll to position [1556, 0]
click at [506, 94] on span "chevron_right" at bounding box center [506, 97] width 12 height 12
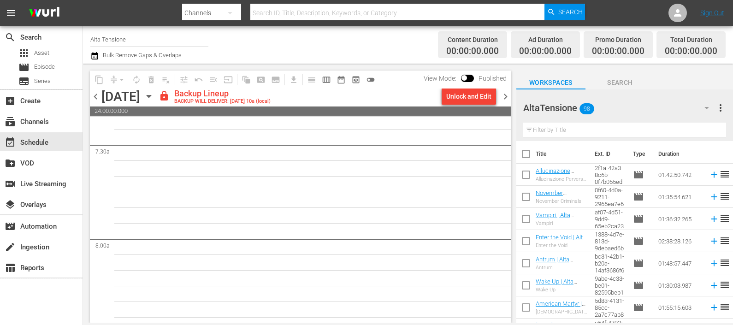
scroll to position [1257, 0]
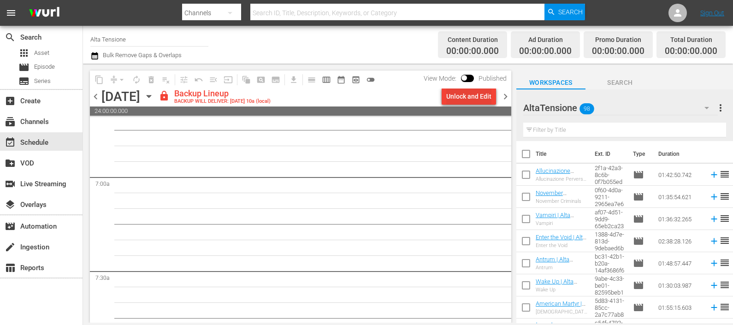
click at [473, 95] on div "Unlock and Edit" at bounding box center [469, 96] width 45 height 17
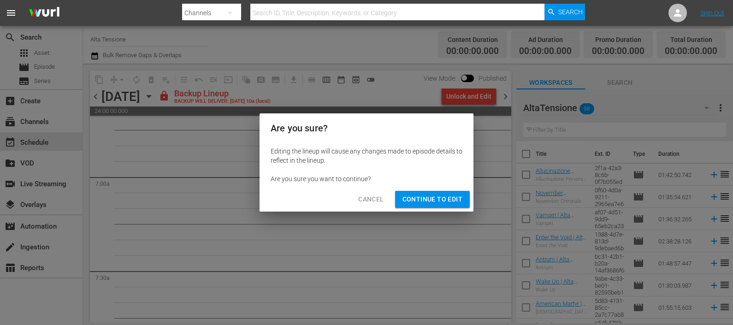
click at [441, 200] on span "Continue to Edit" at bounding box center [433, 200] width 60 height 12
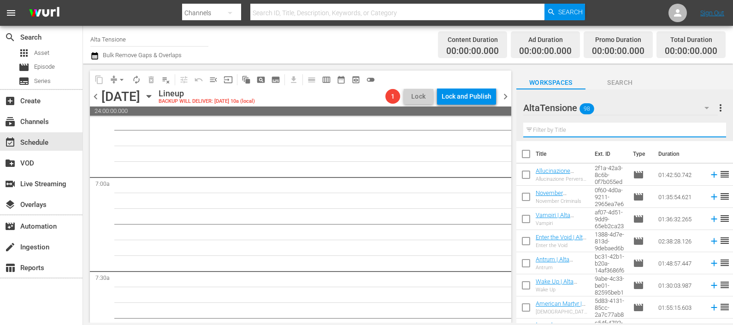
click at [544, 125] on input "text" at bounding box center [625, 130] width 203 height 15
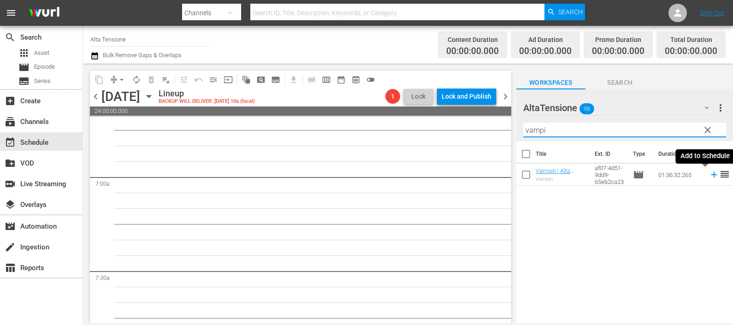
drag, startPoint x: 705, startPoint y: 174, endPoint x: 701, endPoint y: 171, distance: 5.3
click at [709, 174] on icon at bounding box center [714, 175] width 10 height 10
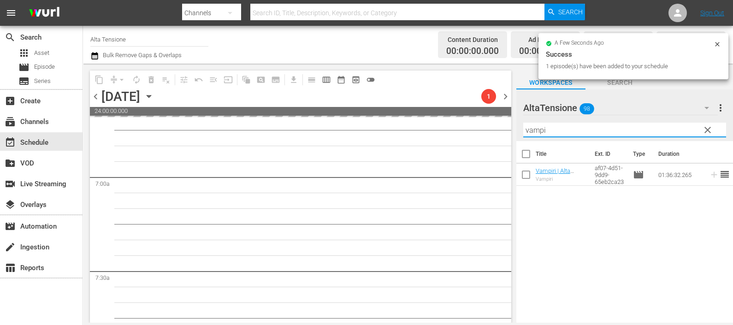
drag, startPoint x: 612, startPoint y: 133, endPoint x: 501, endPoint y: 124, distance: 111.6
click at [501, 125] on div "content_copy compress arrow_drop_down autorenew_outlined delete_forever_outline…" at bounding box center [408, 193] width 650 height 259
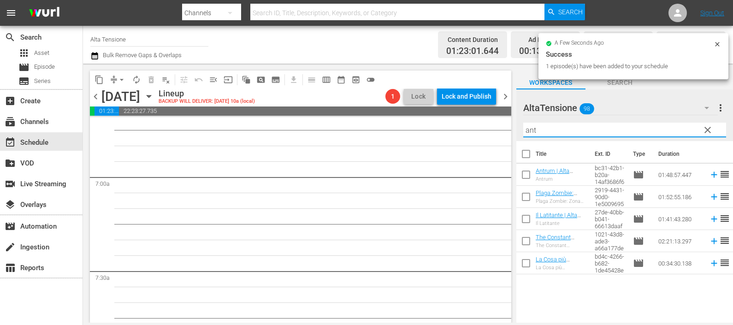
scroll to position [1242, 0]
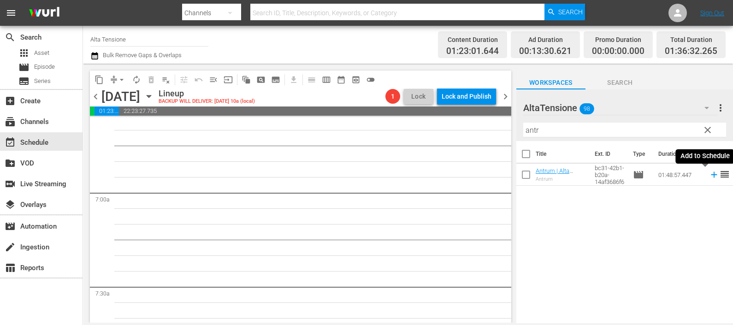
click at [709, 172] on icon at bounding box center [714, 175] width 10 height 10
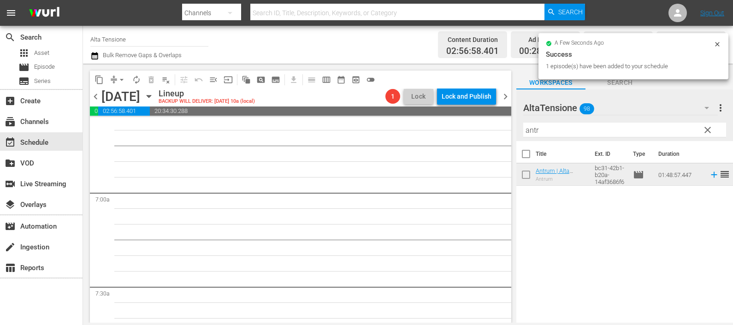
scroll to position [1226, 0]
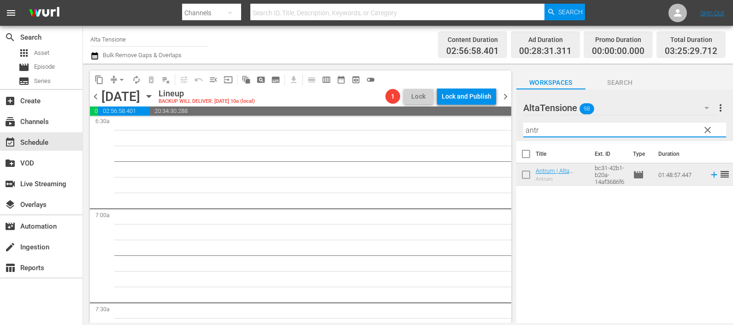
drag, startPoint x: 530, startPoint y: 126, endPoint x: 504, endPoint y: 123, distance: 26.5
click at [504, 123] on div "content_copy compress arrow_drop_down autorenew_outlined delete_forever_outline…" at bounding box center [408, 193] width 650 height 259
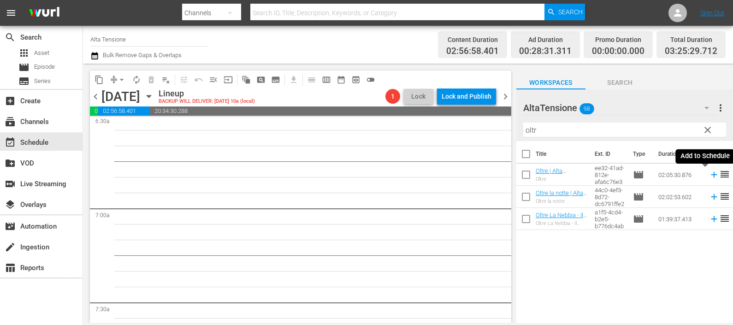
drag, startPoint x: 706, startPoint y: 177, endPoint x: 697, endPoint y: 170, distance: 11.5
click at [709, 176] on icon at bounding box center [714, 175] width 10 height 10
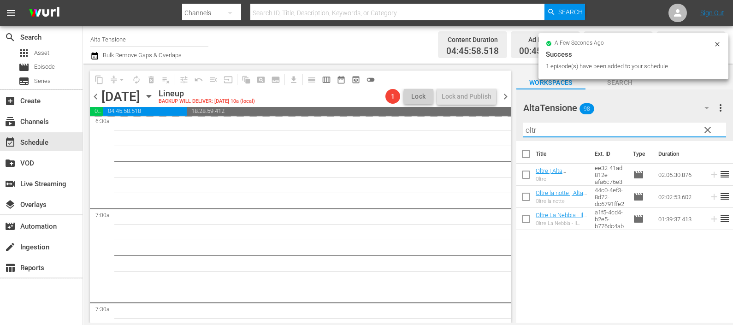
drag, startPoint x: 521, startPoint y: 118, endPoint x: 493, endPoint y: 117, distance: 28.6
click at [494, 117] on div "content_copy compress arrow_drop_down autorenew_outlined delete_forever_outline…" at bounding box center [408, 193] width 650 height 259
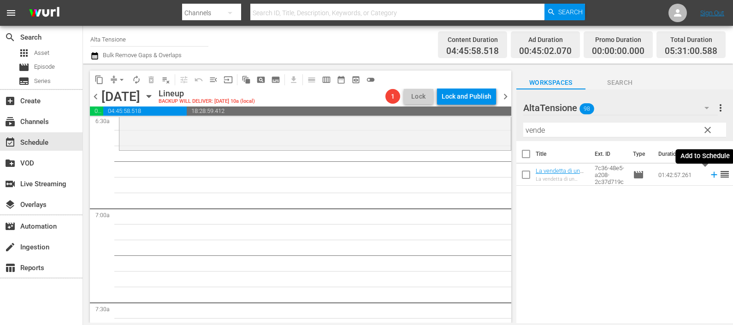
click at [711, 175] on icon at bounding box center [714, 175] width 6 height 6
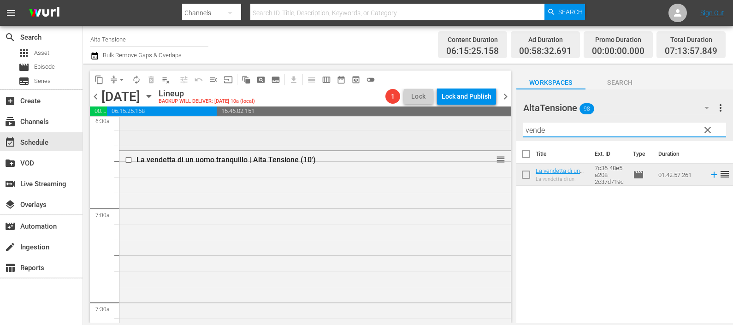
drag, startPoint x: 538, startPoint y: 124, endPoint x: 484, endPoint y: 129, distance: 54.3
click at [484, 128] on div "content_copy compress arrow_drop_down autorenew_outlined delete_forever_outline…" at bounding box center [408, 193] width 650 height 259
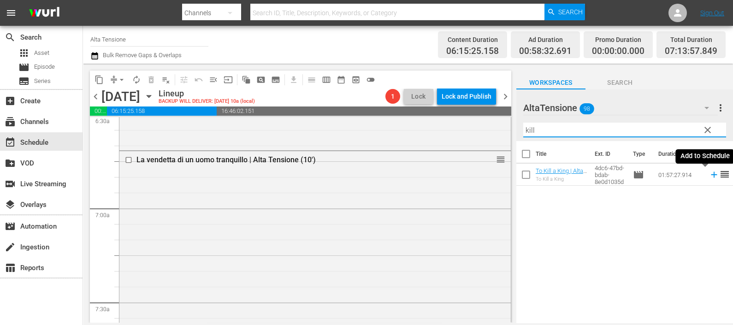
click at [709, 176] on icon at bounding box center [714, 175] width 10 height 10
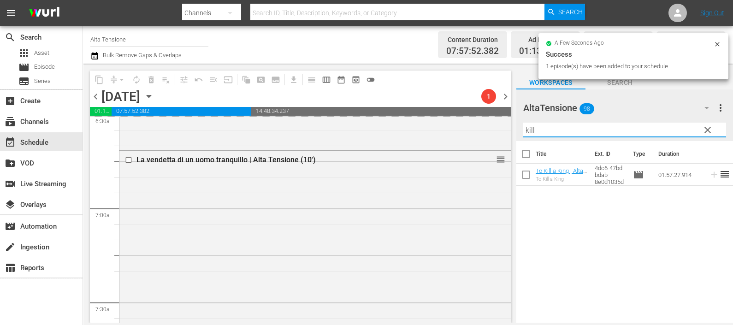
drag, startPoint x: 534, startPoint y: 129, endPoint x: 506, endPoint y: 135, distance: 28.7
click at [506, 134] on div "content_copy compress arrow_drop_down autorenew_outlined delete_forever_outline…" at bounding box center [408, 193] width 650 height 259
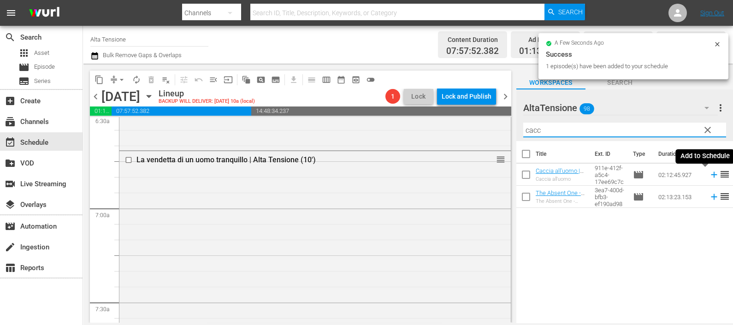
click at [711, 175] on icon at bounding box center [714, 175] width 6 height 6
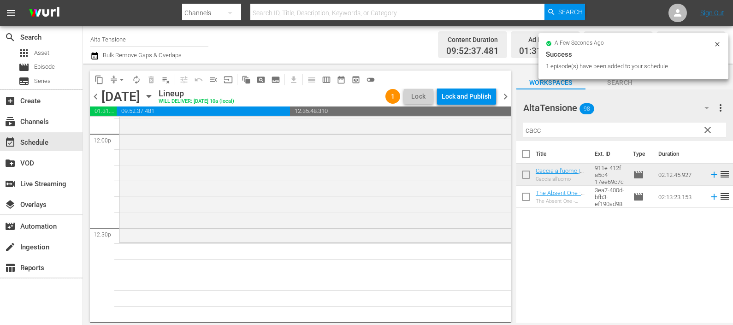
scroll to position [2437, 0]
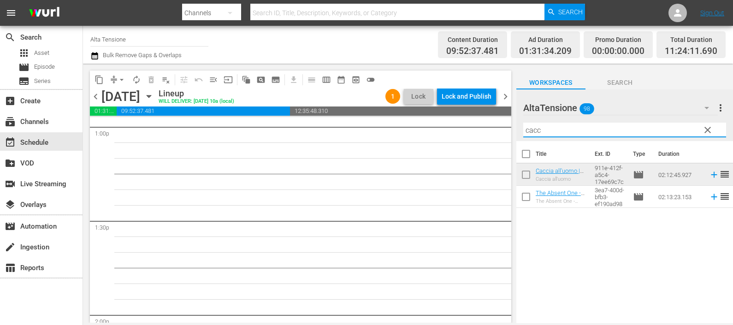
drag, startPoint x: 526, startPoint y: 119, endPoint x: 491, endPoint y: 125, distance: 35.5
click at [491, 124] on div "content_copy compress arrow_drop_down autorenew_outlined delete_forever_outline…" at bounding box center [408, 193] width 650 height 259
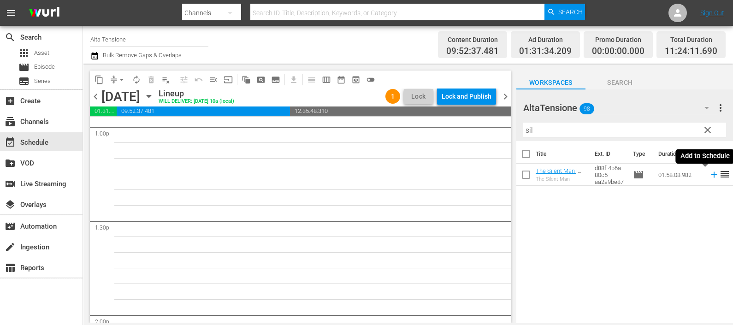
drag, startPoint x: 708, startPoint y: 174, endPoint x: 697, endPoint y: 173, distance: 11.2
click at [709, 175] on icon at bounding box center [714, 175] width 10 height 10
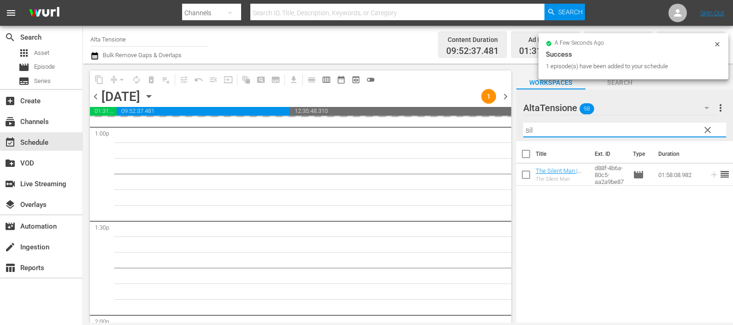
drag, startPoint x: 555, startPoint y: 130, endPoint x: 509, endPoint y: 135, distance: 45.9
click at [509, 135] on div "content_copy compress arrow_drop_down autorenew_outlined delete_forever_outline…" at bounding box center [408, 193] width 650 height 259
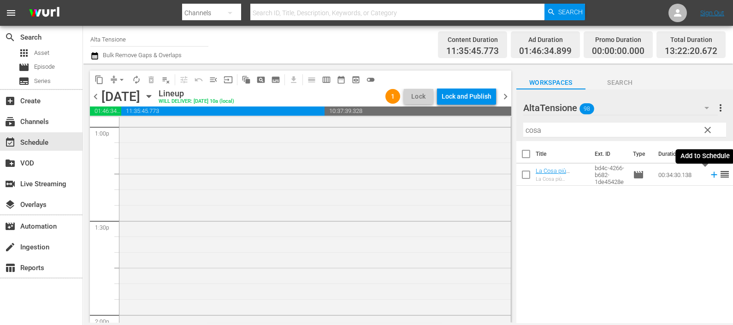
drag, startPoint x: 708, startPoint y: 172, endPoint x: 671, endPoint y: 186, distance: 39.4
click at [709, 173] on icon at bounding box center [714, 175] width 10 height 10
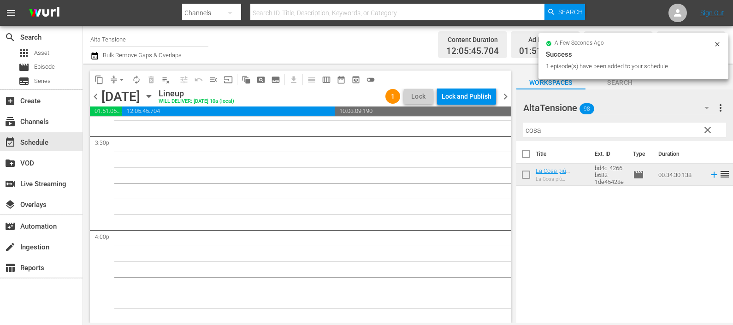
scroll to position [2882, 0]
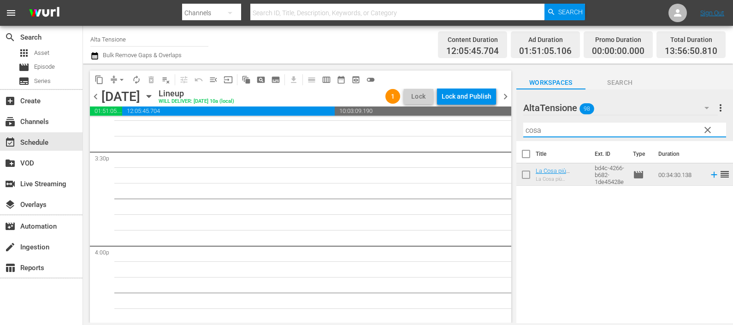
drag, startPoint x: 524, startPoint y: 126, endPoint x: 513, endPoint y: 129, distance: 10.4
click at [514, 127] on div "content_copy compress arrow_drop_down autorenew_outlined delete_forever_outline…" at bounding box center [408, 193] width 650 height 259
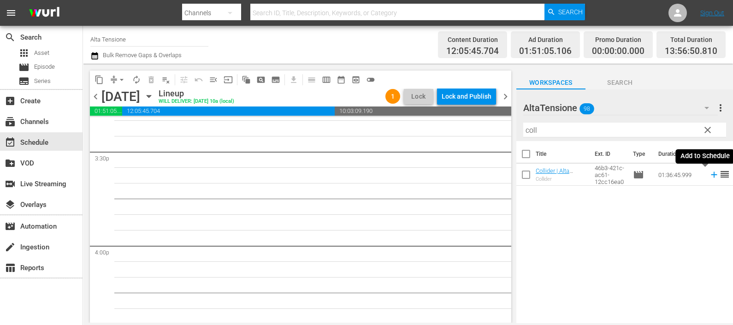
click at [709, 172] on icon at bounding box center [714, 175] width 10 height 10
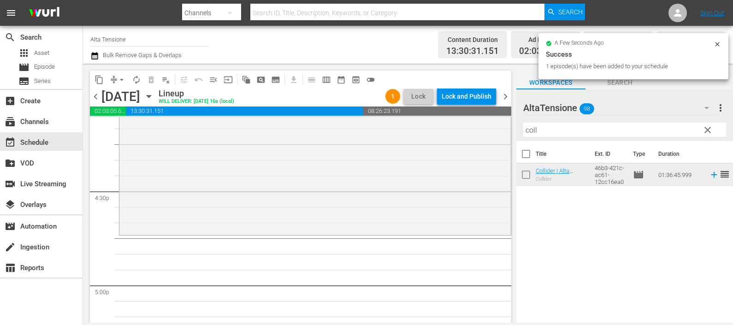
scroll to position [3171, 0]
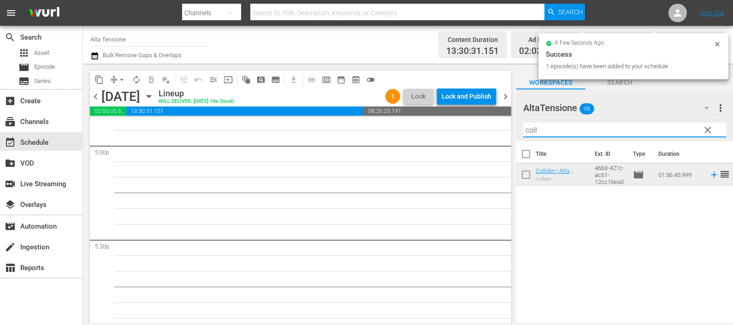
drag, startPoint x: 542, startPoint y: 132, endPoint x: 502, endPoint y: 136, distance: 40.3
click at [503, 134] on div "content_copy compress arrow_drop_down autorenew_outlined delete_forever_outline…" at bounding box center [408, 193] width 650 height 259
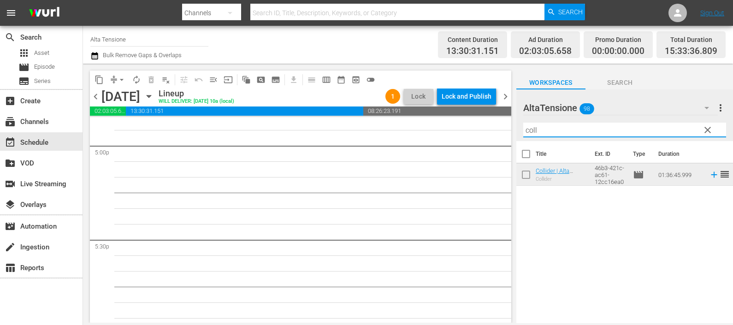
type input "n"
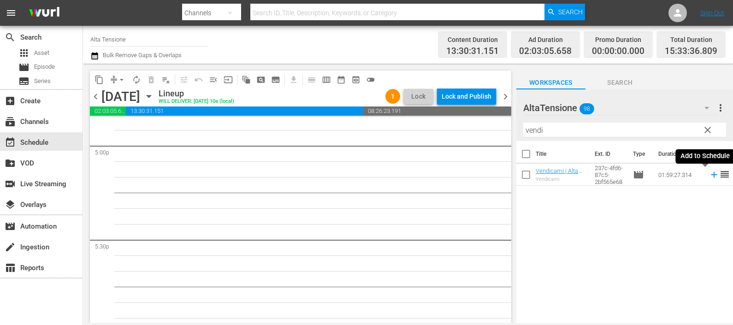
click at [711, 173] on icon at bounding box center [714, 175] width 6 height 6
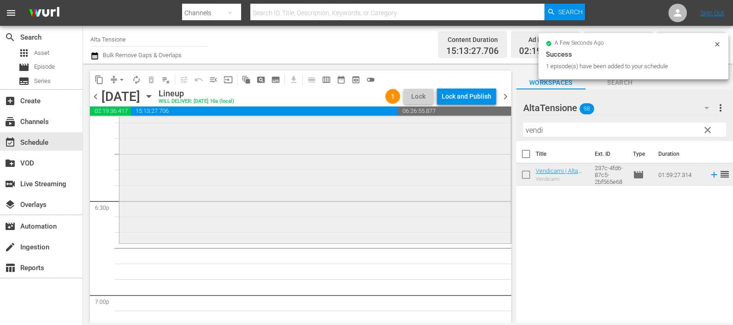
scroll to position [3401, 0]
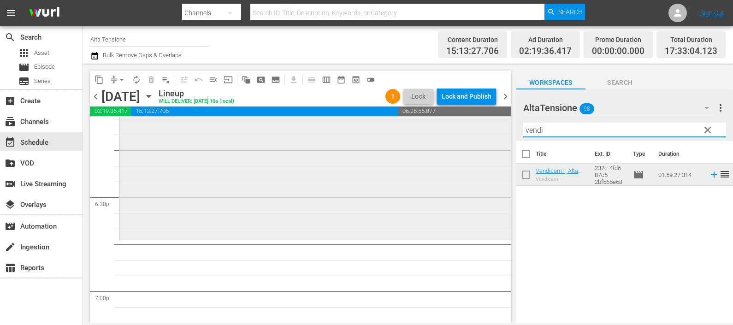
drag, startPoint x: 551, startPoint y: 125, endPoint x: 477, endPoint y: 120, distance: 74.0
click at [480, 120] on div "content_copy compress arrow_drop_down autorenew_outlined delete_forever_outline…" at bounding box center [408, 193] width 650 height 259
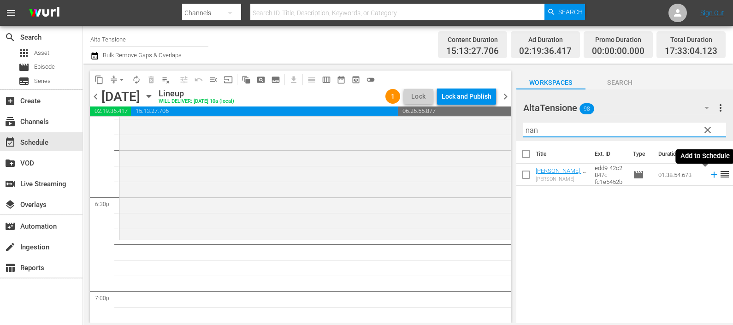
click at [709, 175] on icon at bounding box center [714, 175] width 10 height 10
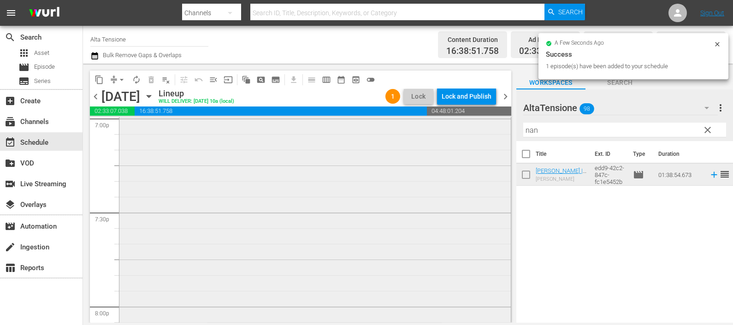
scroll to position [3747, 0]
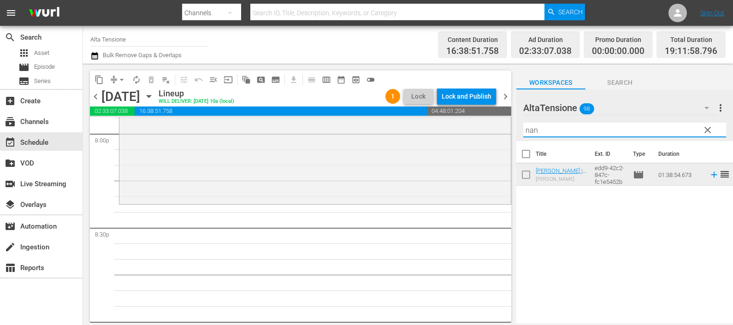
drag, startPoint x: 549, startPoint y: 125, endPoint x: 513, endPoint y: 125, distance: 36.0
click at [513, 124] on div "content_copy compress arrow_drop_down autorenew_outlined delete_forever_outline…" at bounding box center [408, 193] width 650 height 259
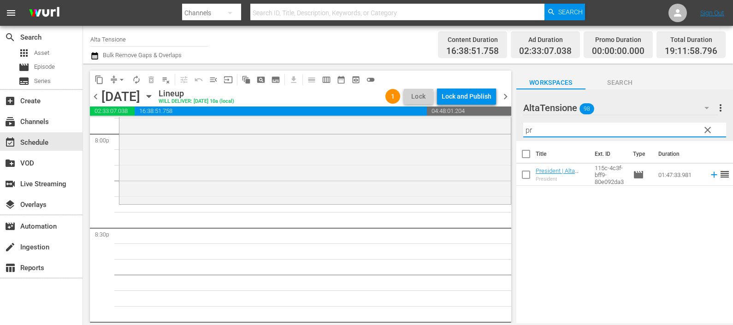
type input "p"
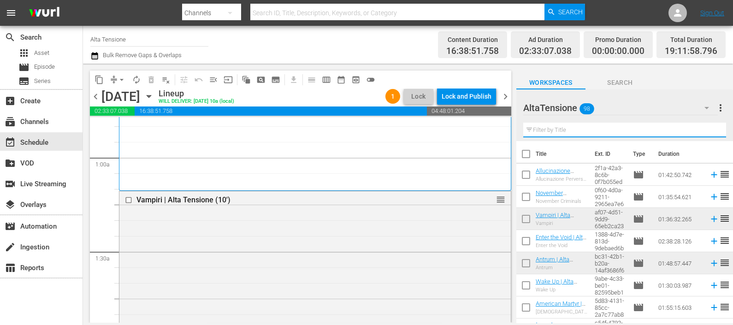
scroll to position [173, 0]
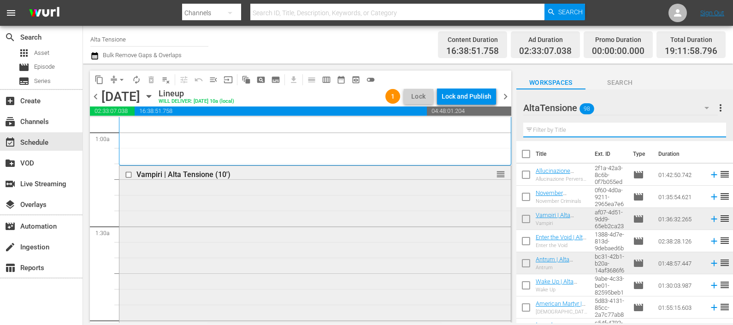
click at [131, 173] on input "checkbox" at bounding box center [130, 175] width 10 height 8
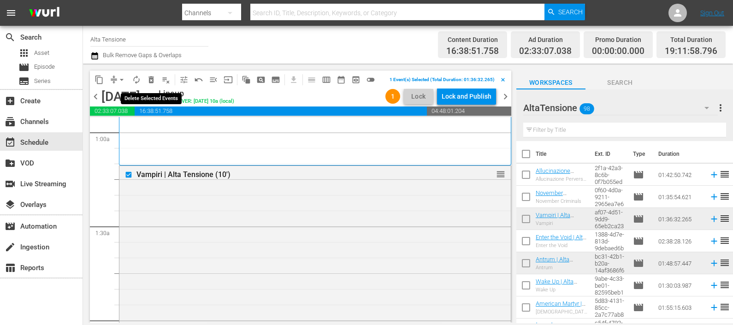
click at [149, 77] on span "delete_forever_outlined" at bounding box center [151, 79] width 9 height 9
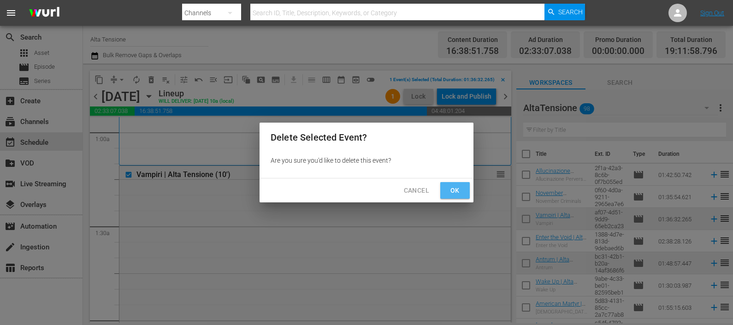
drag, startPoint x: 457, startPoint y: 187, endPoint x: 462, endPoint y: 189, distance: 5.3
click at [457, 188] on span "Ok" at bounding box center [455, 191] width 15 height 12
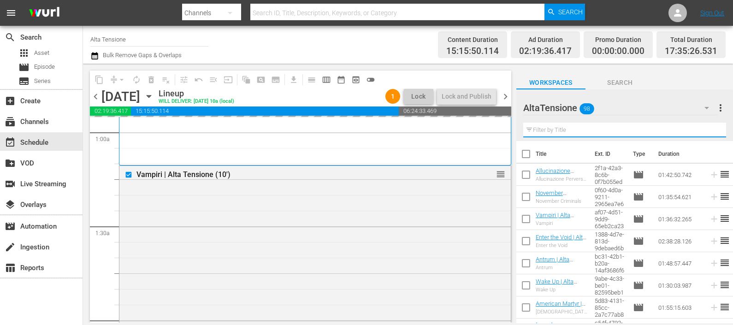
click at [571, 131] on input "text" at bounding box center [625, 130] width 203 height 15
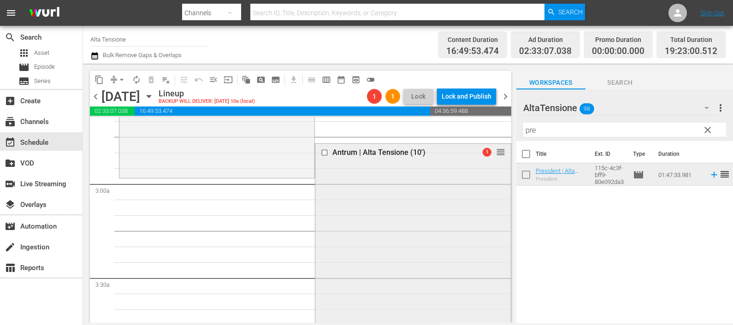
scroll to position [519, 0]
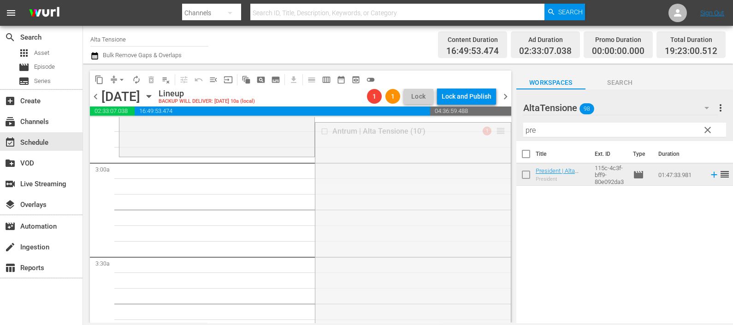
drag, startPoint x: 492, startPoint y: 129, endPoint x: 487, endPoint y: 158, distance: 29.5
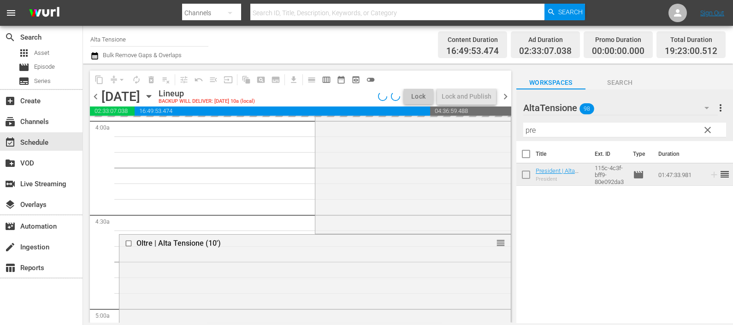
scroll to position [807, 0]
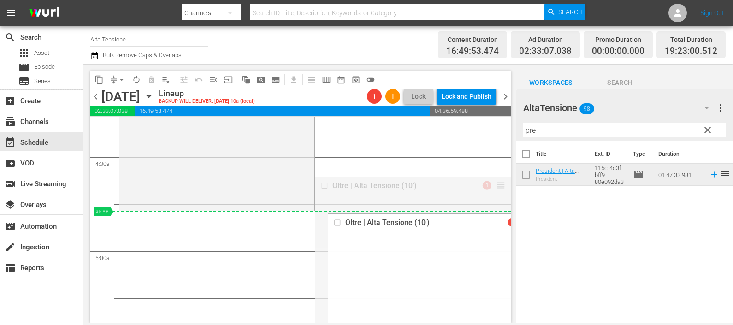
drag, startPoint x: 495, startPoint y: 182, endPoint x: 486, endPoint y: 212, distance: 31.2
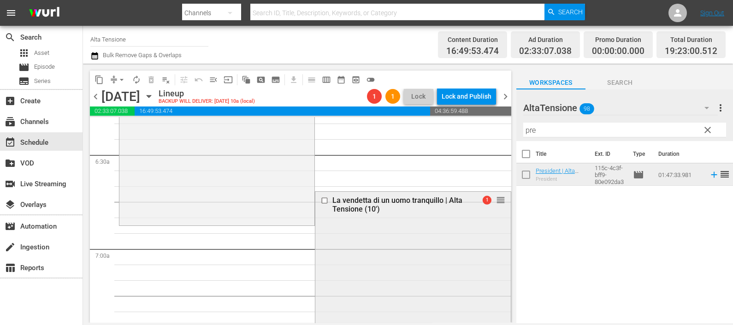
scroll to position [1211, 0]
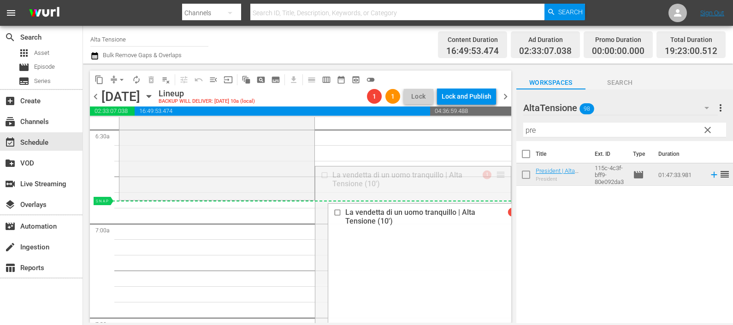
drag, startPoint x: 494, startPoint y: 173, endPoint x: 488, endPoint y: 204, distance: 32.0
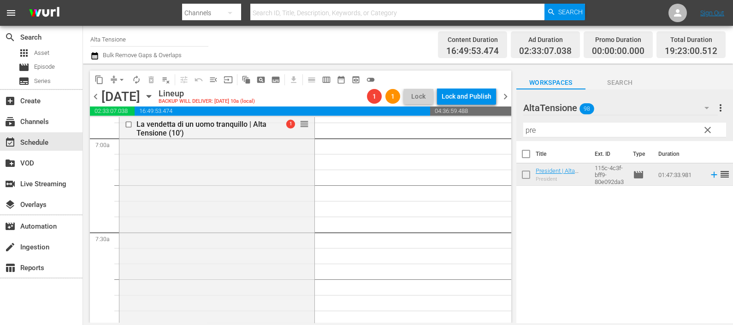
scroll to position [1499, 0]
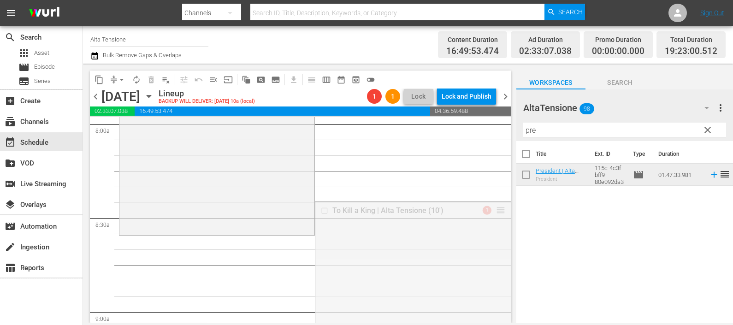
drag, startPoint x: 489, startPoint y: 209, endPoint x: 486, endPoint y: 248, distance: 39.3
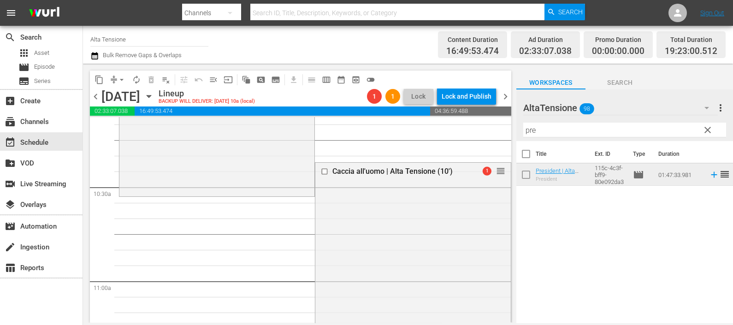
scroll to position [1845, 0]
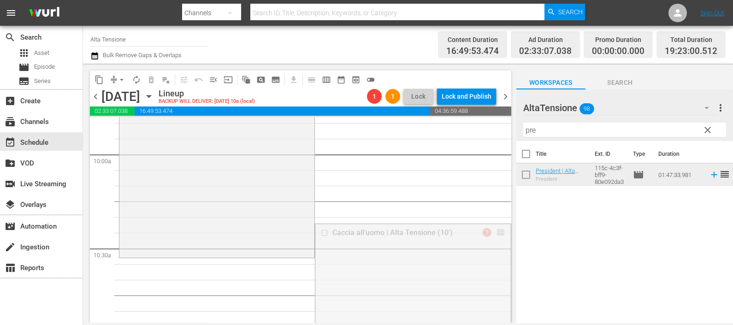
drag, startPoint x: 495, startPoint y: 232, endPoint x: 490, endPoint y: 261, distance: 28.6
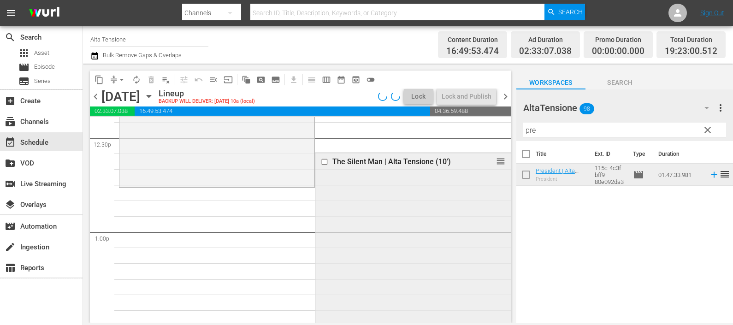
scroll to position [2306, 0]
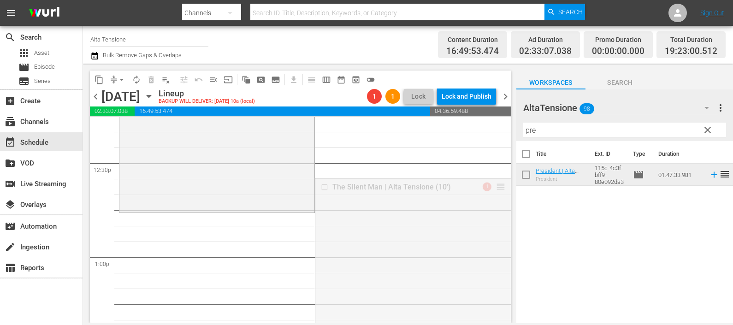
drag, startPoint x: 491, startPoint y: 184, endPoint x: 489, endPoint y: 220, distance: 36.0
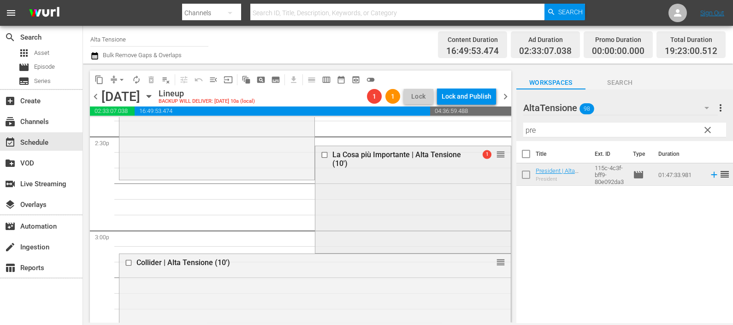
scroll to position [2710, 0]
drag, startPoint x: 491, startPoint y: 154, endPoint x: 483, endPoint y: 181, distance: 27.8
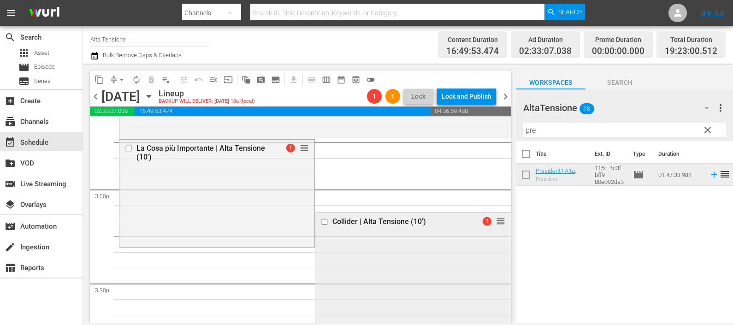
scroll to position [2768, 0]
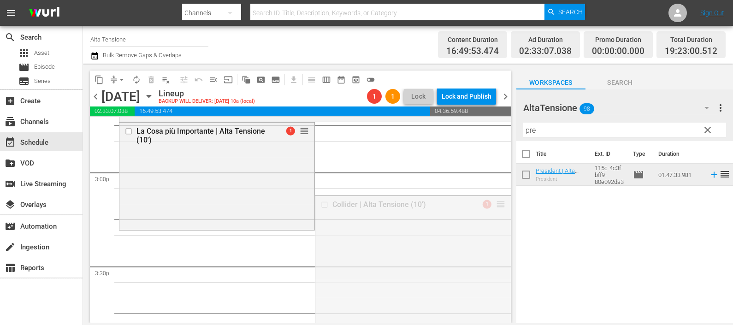
drag, startPoint x: 493, startPoint y: 203, endPoint x: 485, endPoint y: 236, distance: 33.7
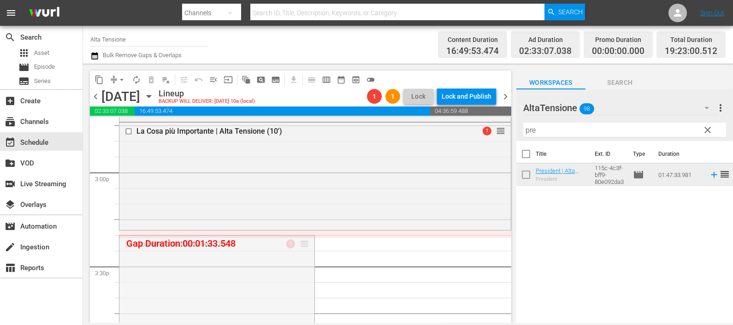
drag, startPoint x: 304, startPoint y: 244, endPoint x: 306, endPoint y: 232, distance: 12.1
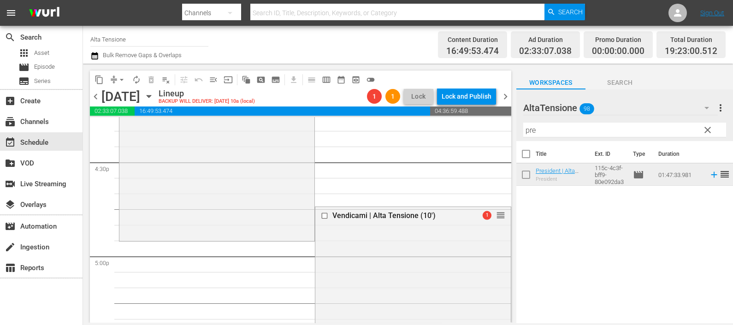
scroll to position [3055, 0]
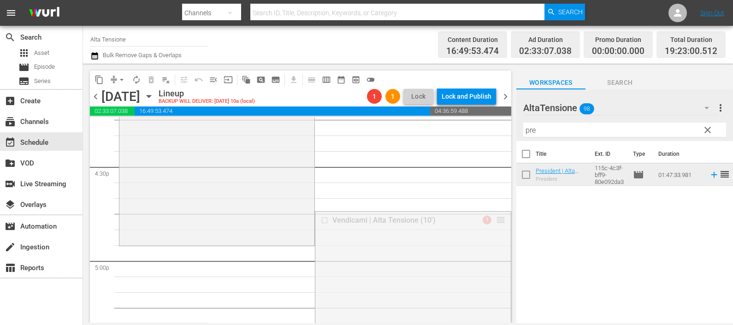
drag, startPoint x: 495, startPoint y: 218, endPoint x: 479, endPoint y: 247, distance: 32.8
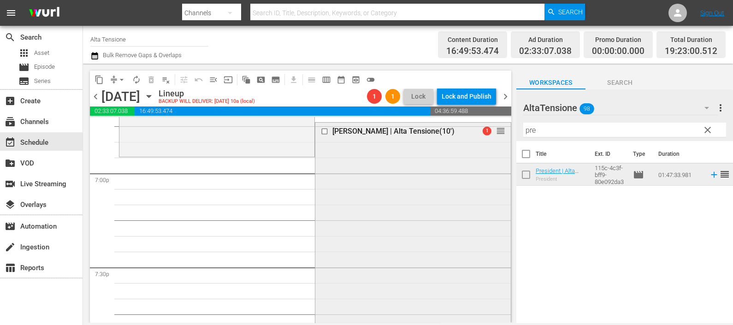
scroll to position [3459, 0]
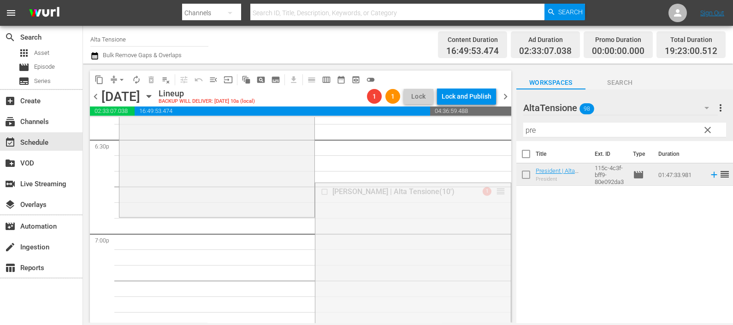
drag, startPoint x: 491, startPoint y: 191, endPoint x: 486, endPoint y: 228, distance: 37.7
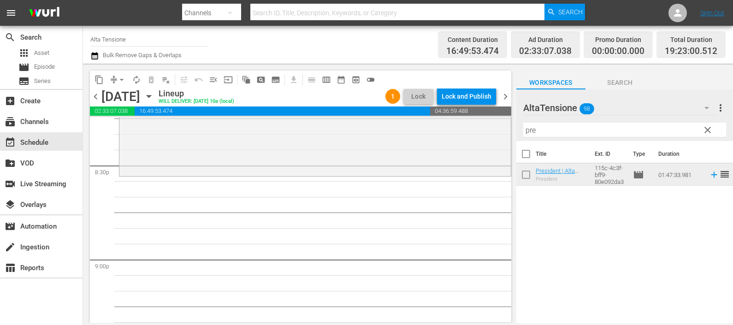
scroll to position [3863, 0]
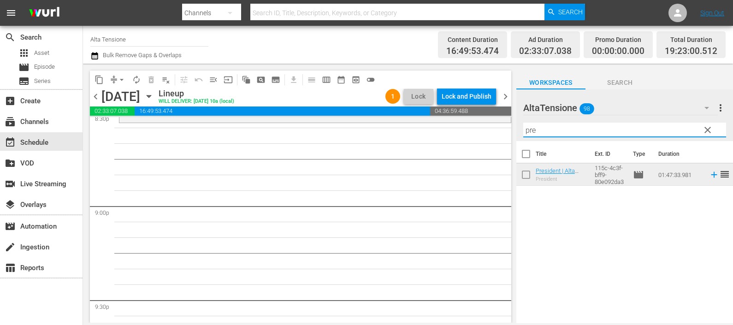
drag, startPoint x: 542, startPoint y: 130, endPoint x: 489, endPoint y: 126, distance: 52.3
click at [487, 121] on div "content_copy compress arrow_drop_down autorenew_outlined delete_forever_outline…" at bounding box center [408, 193] width 650 height 259
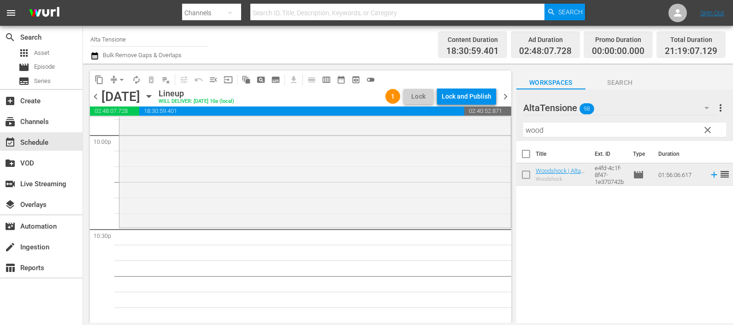
scroll to position [4267, 0]
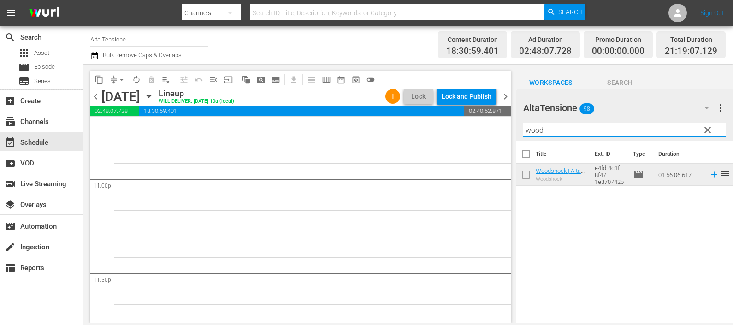
drag, startPoint x: 533, startPoint y: 134, endPoint x: 480, endPoint y: 133, distance: 53.0
click at [481, 134] on div "content_copy compress arrow_drop_down autorenew_outlined delete_forever_outline…" at bounding box center [408, 193] width 650 height 259
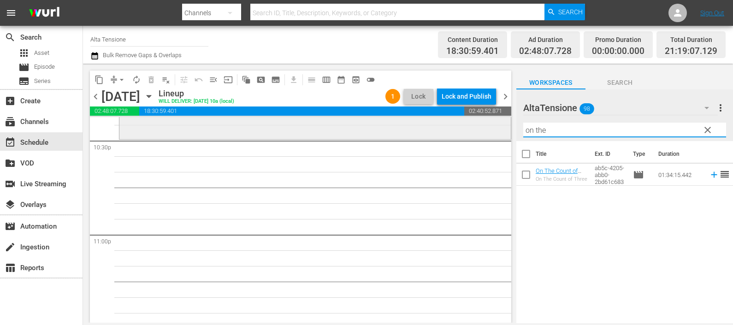
scroll to position [4151, 0]
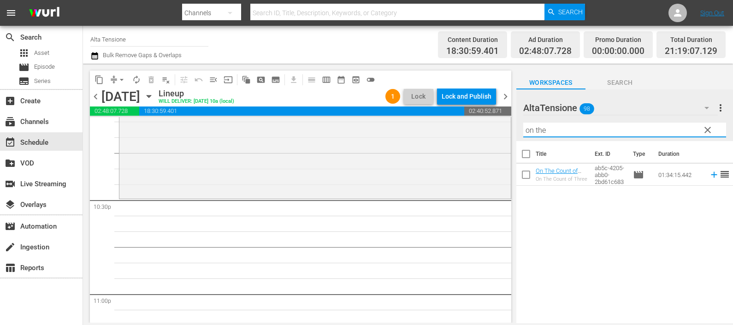
type input "on the"
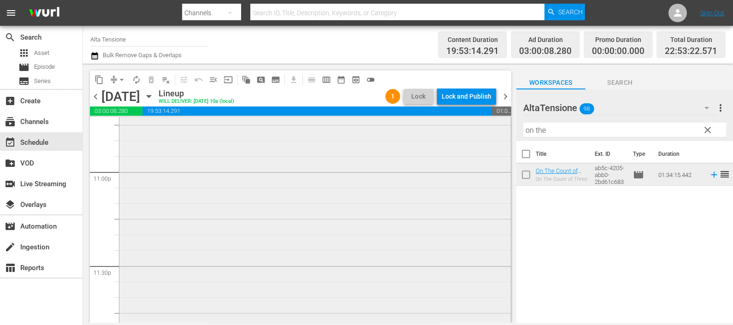
scroll to position [4150, 0]
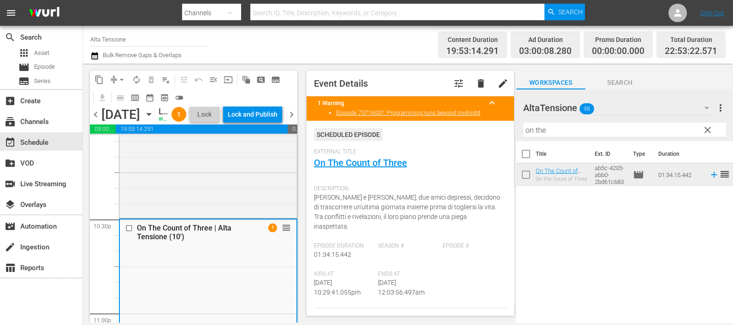
click at [93, 57] on icon "button" at bounding box center [94, 55] width 9 height 11
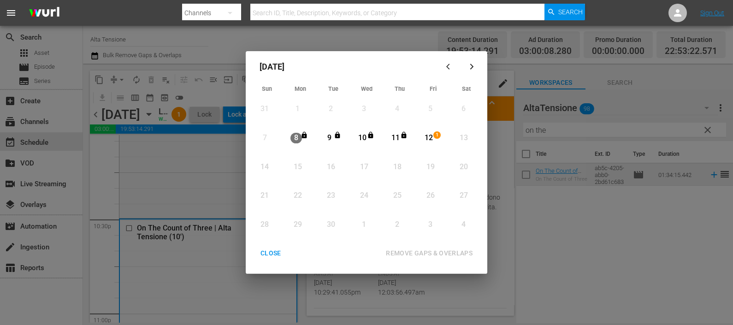
click at [432, 136] on div "12" at bounding box center [429, 138] width 12 height 11
click at [424, 245] on button "REMOVE GAPS & OVERLAPS" at bounding box center [429, 253] width 109 height 17
click at [278, 249] on div "CLOSE" at bounding box center [271, 254] width 36 height 12
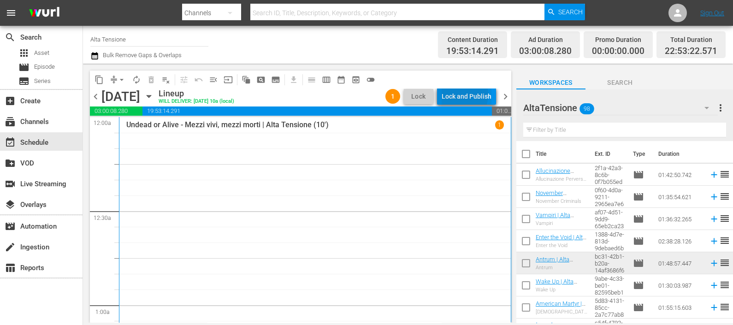
click at [462, 95] on div "Lock and Publish" at bounding box center [467, 96] width 50 height 17
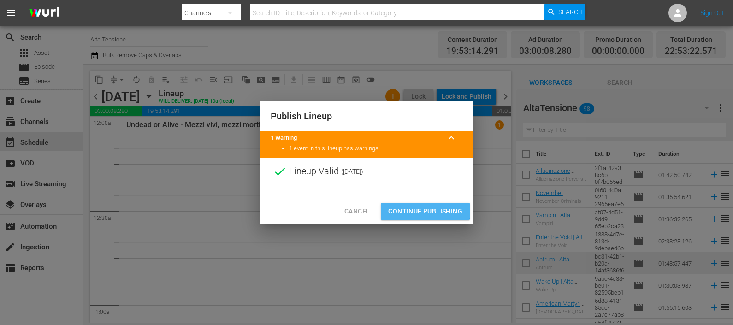
click at [420, 208] on span "Continue Publishing" at bounding box center [425, 212] width 74 height 12
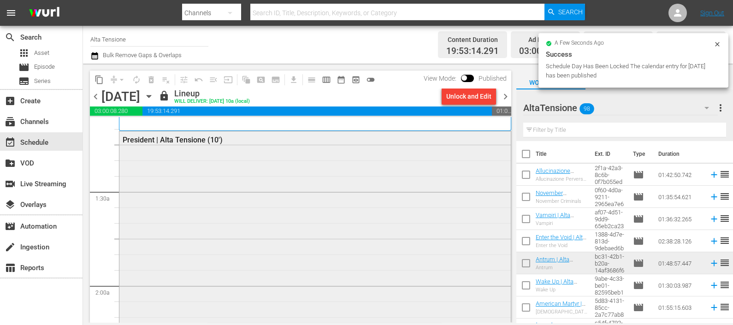
scroll to position [346, 0]
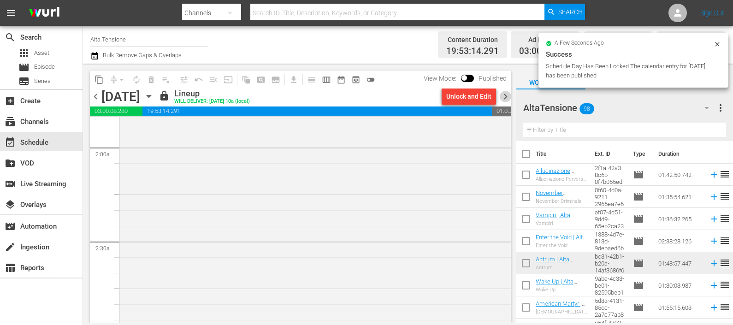
click at [509, 92] on span "chevron_right" at bounding box center [506, 97] width 12 height 12
